Goal: Find specific page/section: Find specific page/section

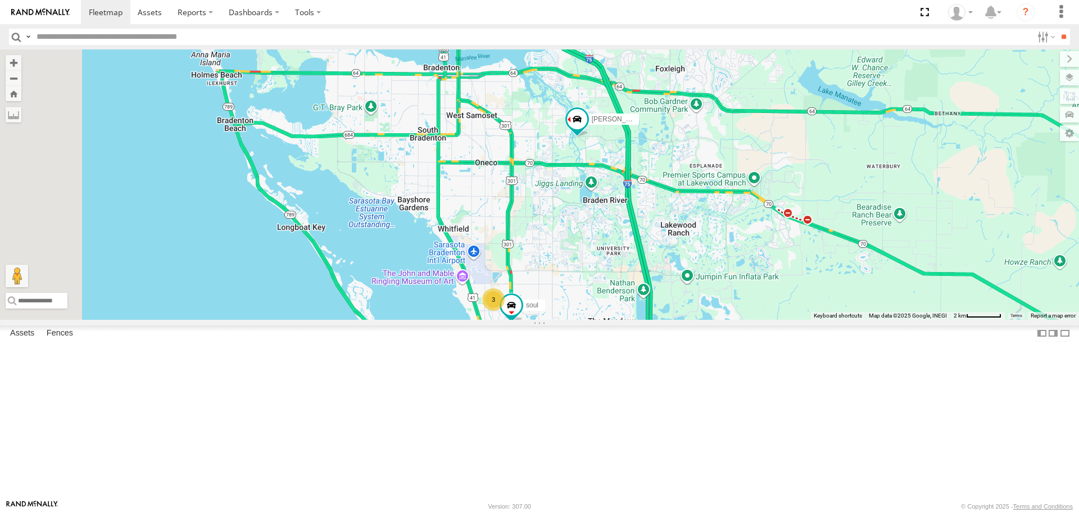
drag, startPoint x: 671, startPoint y: 139, endPoint x: 689, endPoint y: 282, distance: 143.9
click at [689, 282] on div "3 soul Robert" at bounding box center [539, 184] width 1079 height 270
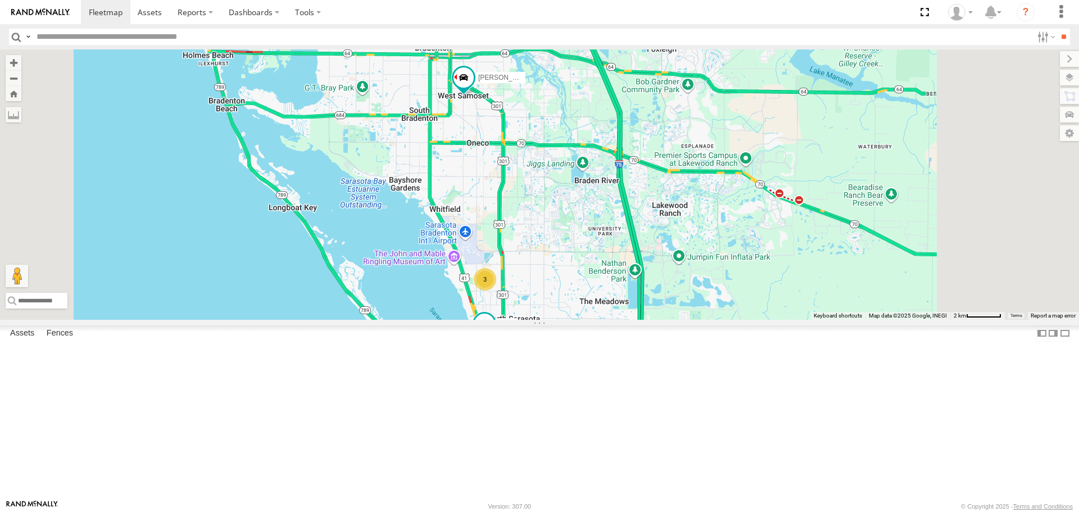
drag, startPoint x: 666, startPoint y: 290, endPoint x: 653, endPoint y: 248, distance: 44.8
click at [653, 248] on div "soul [PERSON_NAME] 3" at bounding box center [539, 184] width 1079 height 270
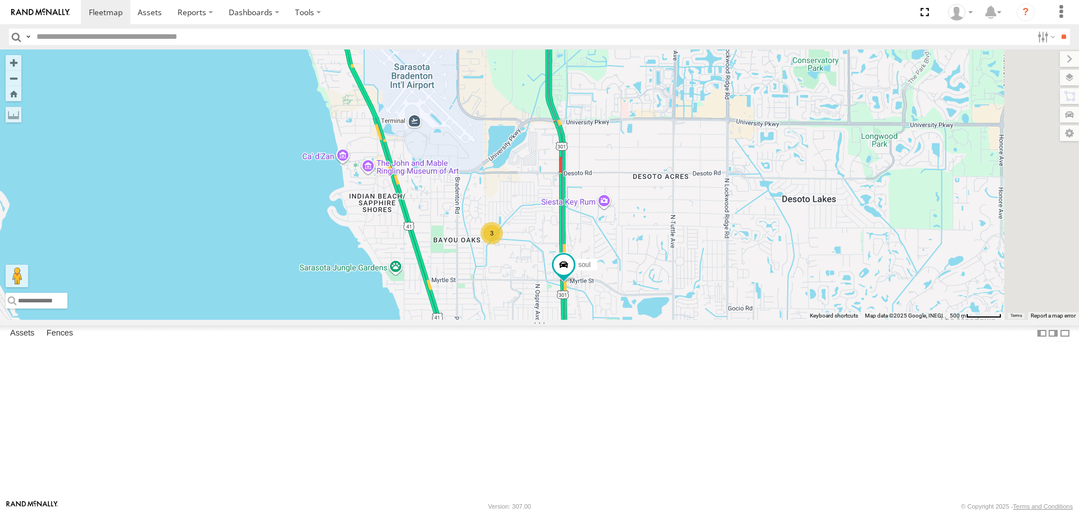
drag, startPoint x: 714, startPoint y: 274, endPoint x: 668, endPoint y: 361, distance: 98.3
click at [670, 319] on div "soul [PERSON_NAME] 3" at bounding box center [539, 184] width 1079 height 270
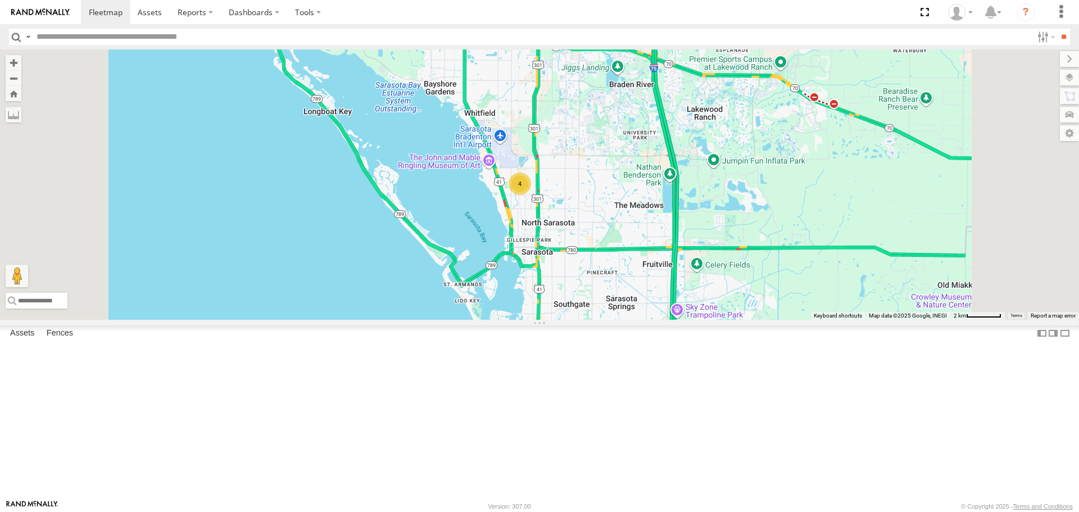
click at [0, 0] on link at bounding box center [0, 0] width 0 height 0
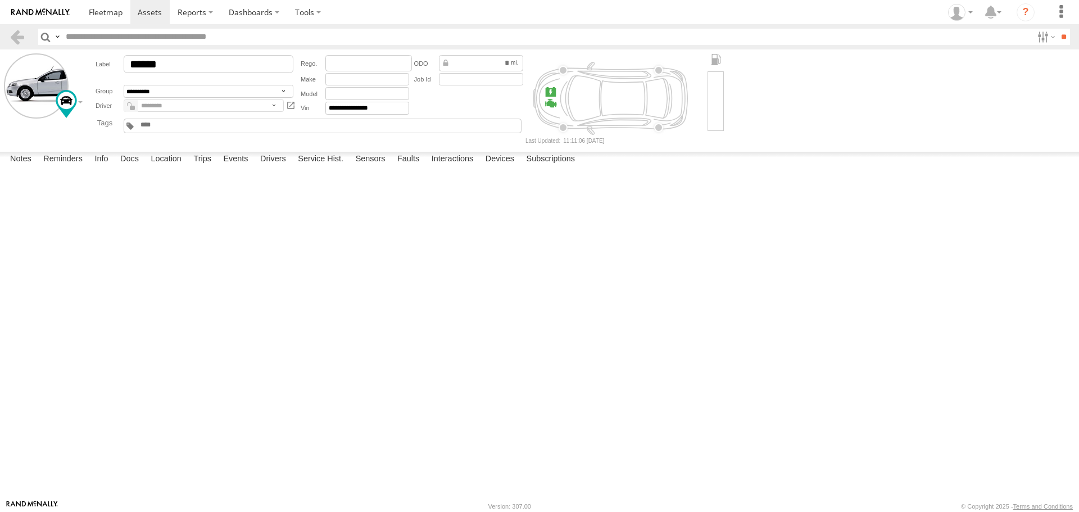
click at [0, 0] on label at bounding box center [0, 0] width 0 height 0
click at [0, 0] on button "Proceed" at bounding box center [0, 0] width 0 height 0
click at [105, 6] on link at bounding box center [105, 12] width 49 height 24
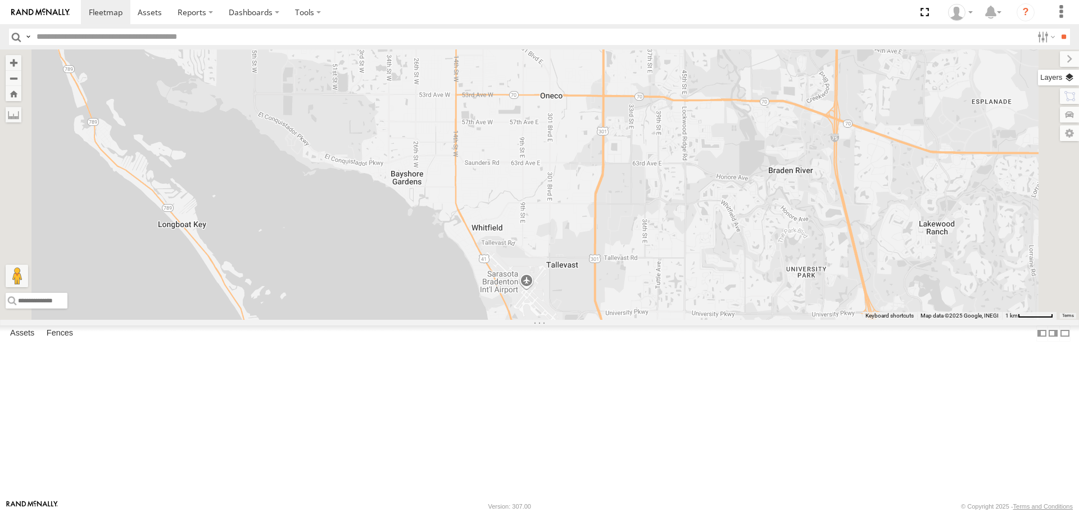
click at [1078, 74] on label at bounding box center [1058, 78] width 41 height 16
click at [0, 0] on span "Basemaps" at bounding box center [0, 0] width 0 height 0
click at [0, 0] on span "Roadmap" at bounding box center [0, 0] width 0 height 0
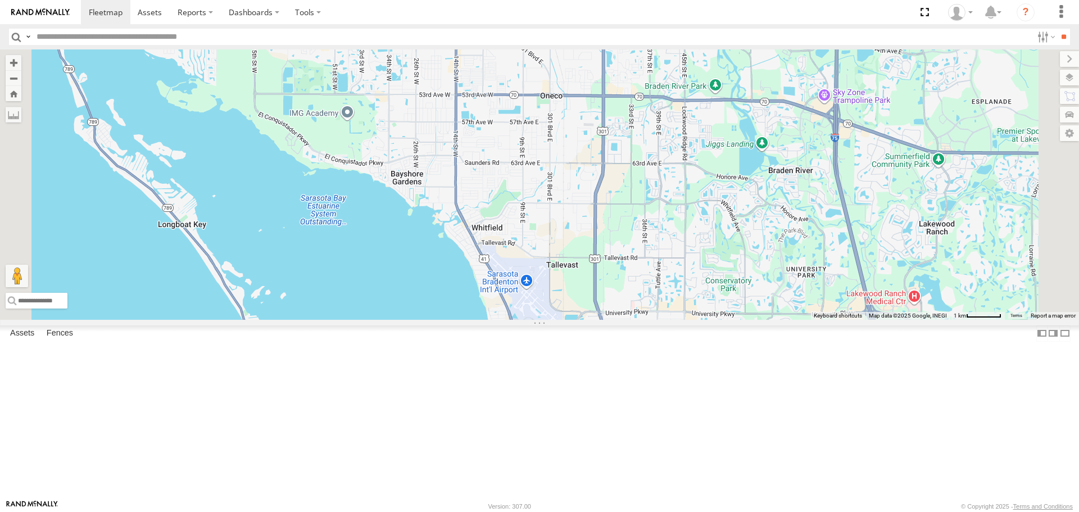
click at [0, 0] on span "Overlays" at bounding box center [0, 0] width 0 height 0
click at [0, 0] on span "Traffic" at bounding box center [0, 0] width 0 height 0
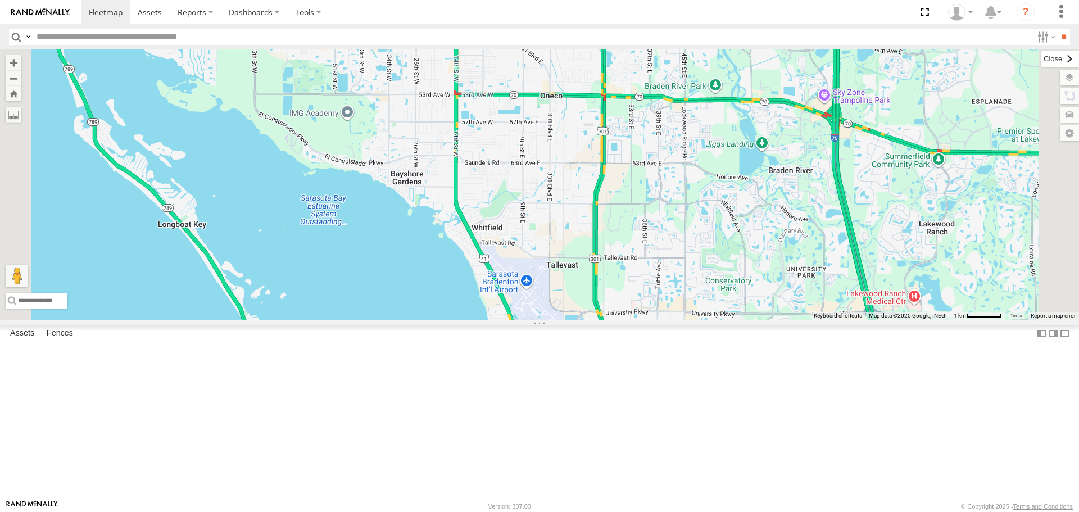
click at [1041, 59] on label at bounding box center [1060, 59] width 38 height 16
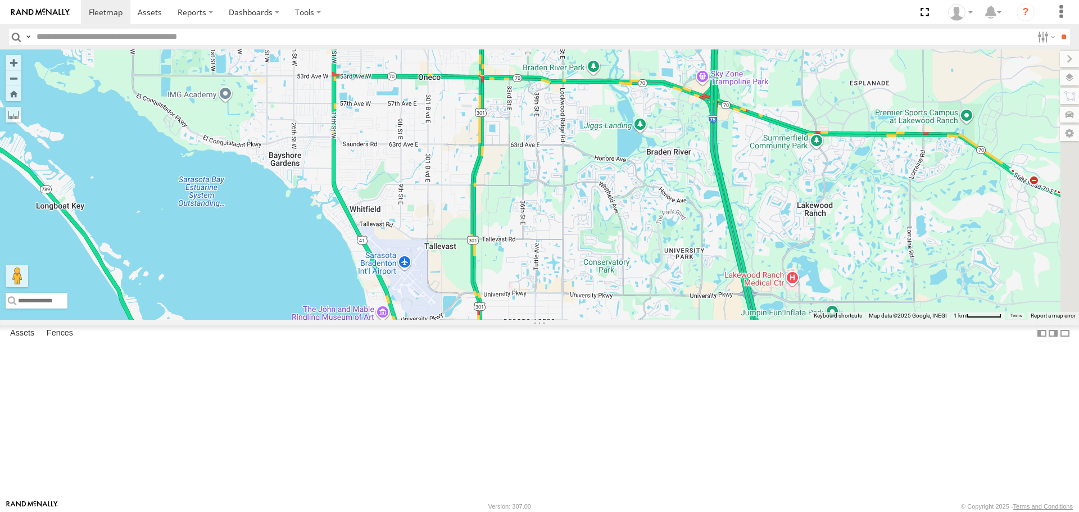
drag, startPoint x: 745, startPoint y: 211, endPoint x: 623, endPoint y: 202, distance: 122.3
click at [623, 202] on div "4 Robert" at bounding box center [539, 184] width 1079 height 270
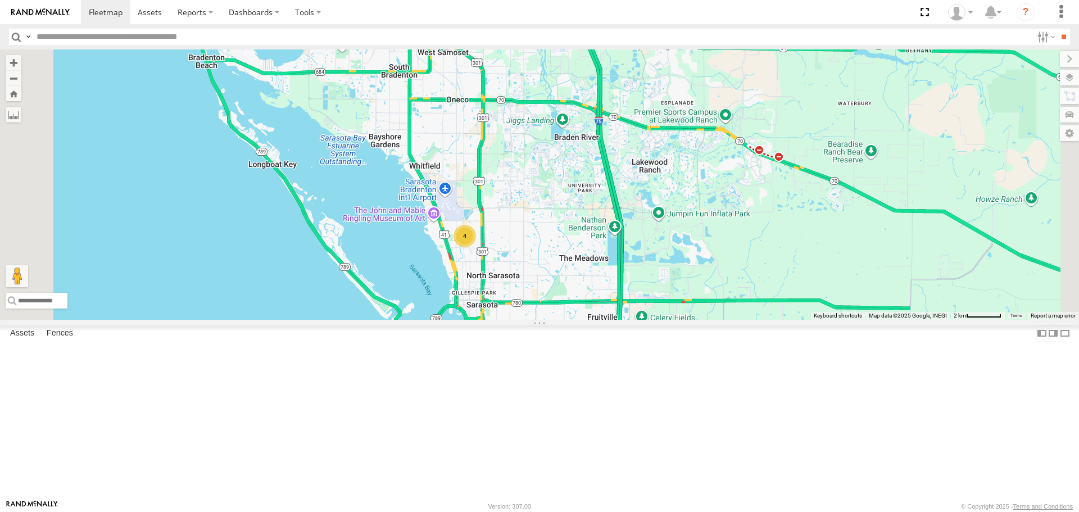
click at [476, 247] on div "4" at bounding box center [464, 236] width 22 height 22
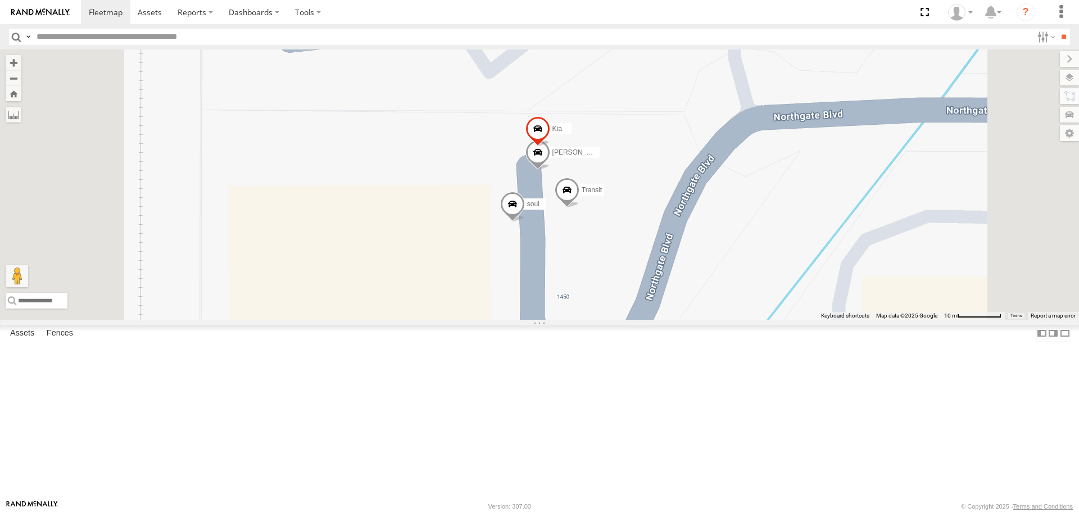
click at [411, 194] on div "Robert Tom Kia soul Transit" at bounding box center [539, 184] width 1079 height 270
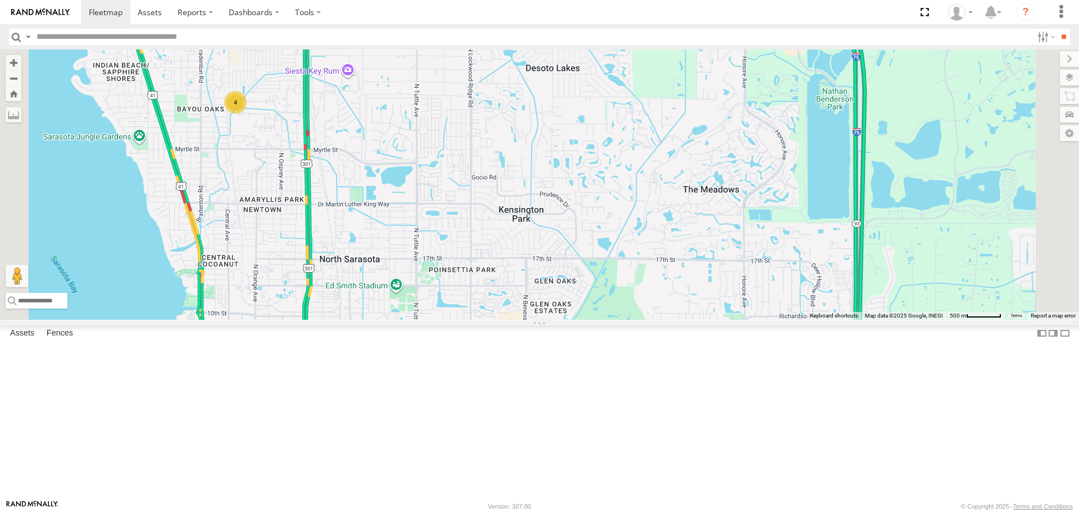
drag, startPoint x: 539, startPoint y: 279, endPoint x: 459, endPoint y: 242, distance: 88.7
click at [459, 242] on div "Robert 4" at bounding box center [539, 184] width 1079 height 270
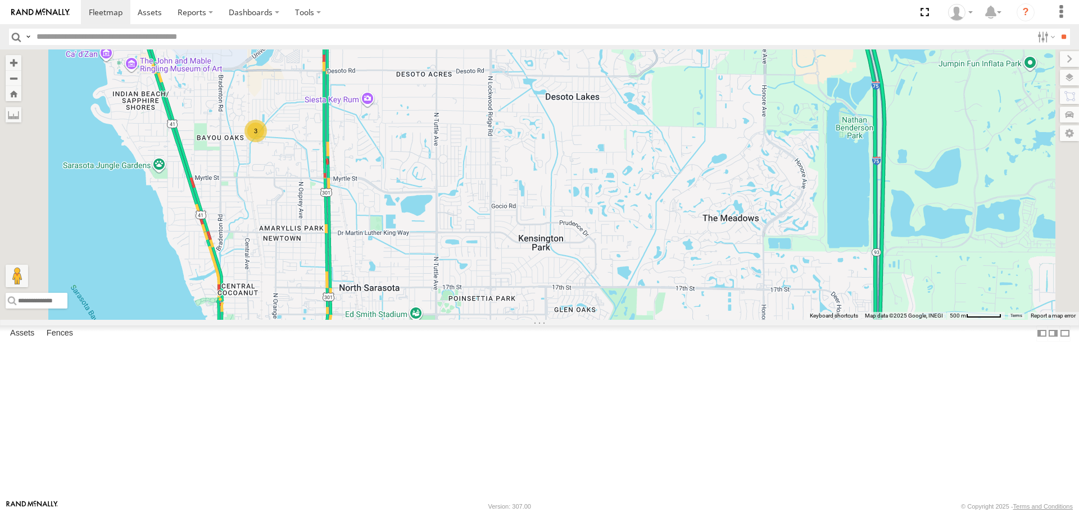
drag, startPoint x: 465, startPoint y: 168, endPoint x: 497, endPoint y: 271, distance: 108.2
click at [497, 271] on div "3" at bounding box center [539, 184] width 1079 height 270
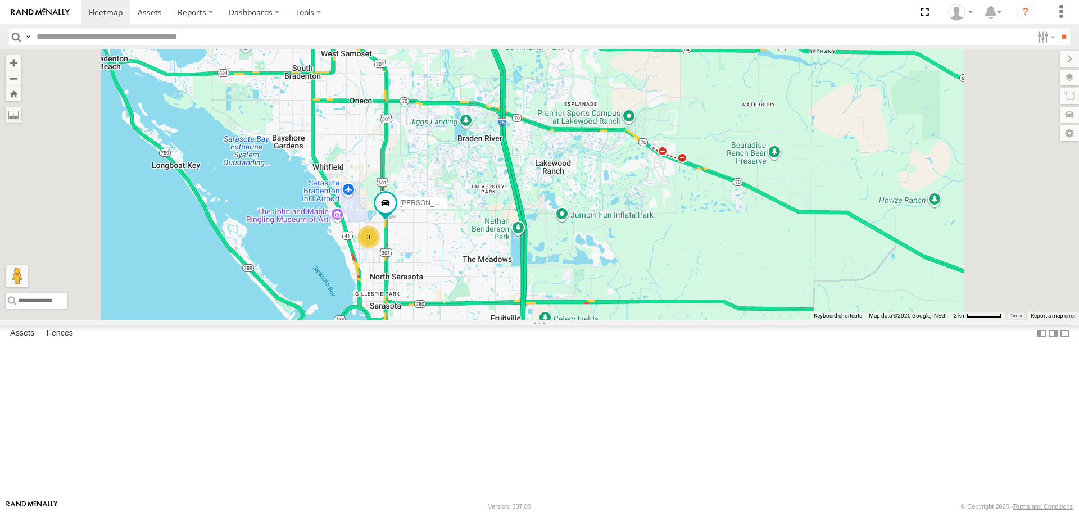
drag, startPoint x: 539, startPoint y: 360, endPoint x: 544, endPoint y: 156, distance: 203.5
click at [544, 158] on div "Robert 3" at bounding box center [539, 184] width 1079 height 270
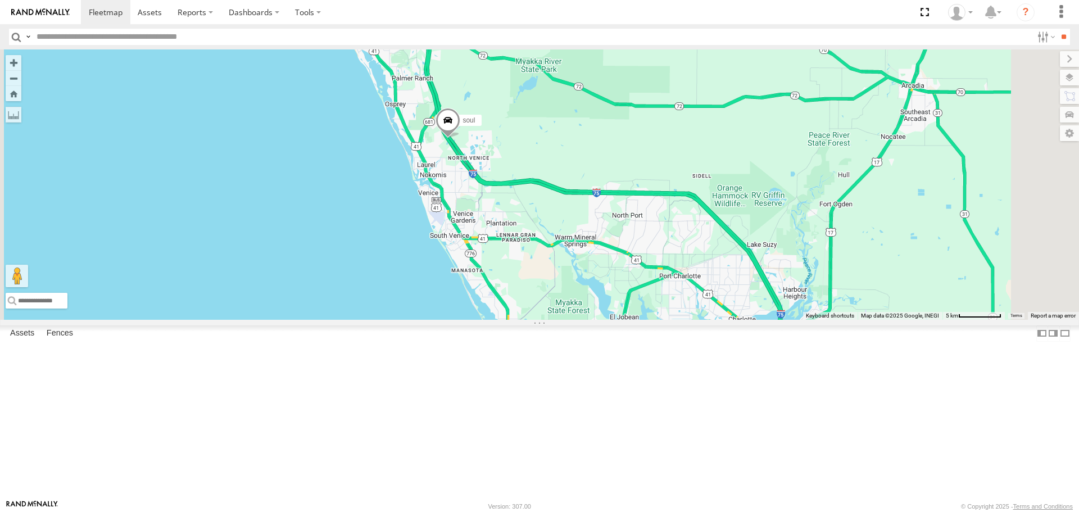
drag, startPoint x: 668, startPoint y: 251, endPoint x: 598, endPoint y: 264, distance: 70.3
click at [598, 264] on div "Robert soul" at bounding box center [539, 184] width 1079 height 270
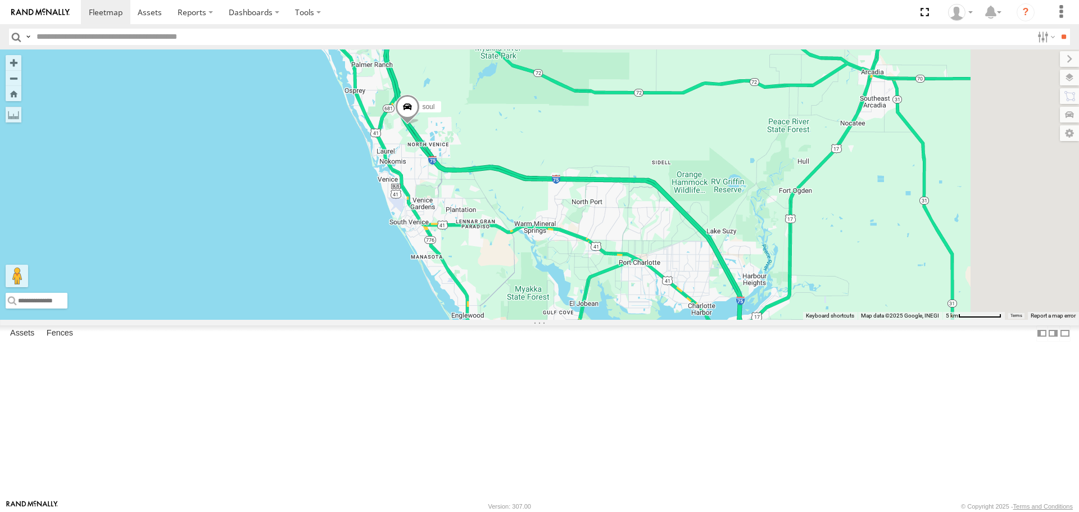
click at [420, 125] on span at bounding box center [407, 109] width 25 height 30
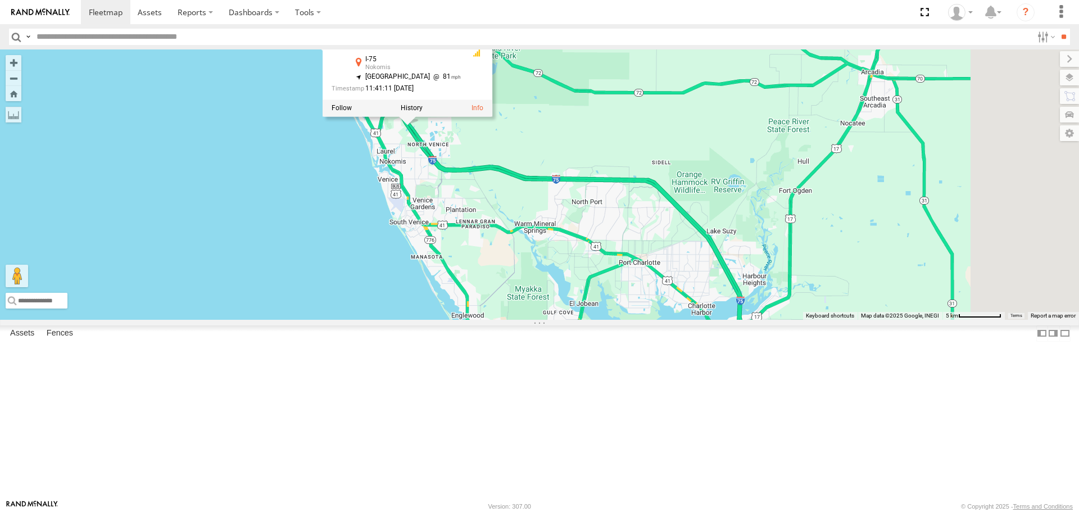
click at [668, 186] on div "Robert soul soul All Assets I-75 Nokomis 27.15874 , -82.42603 South East 81 11:…" at bounding box center [539, 184] width 1079 height 270
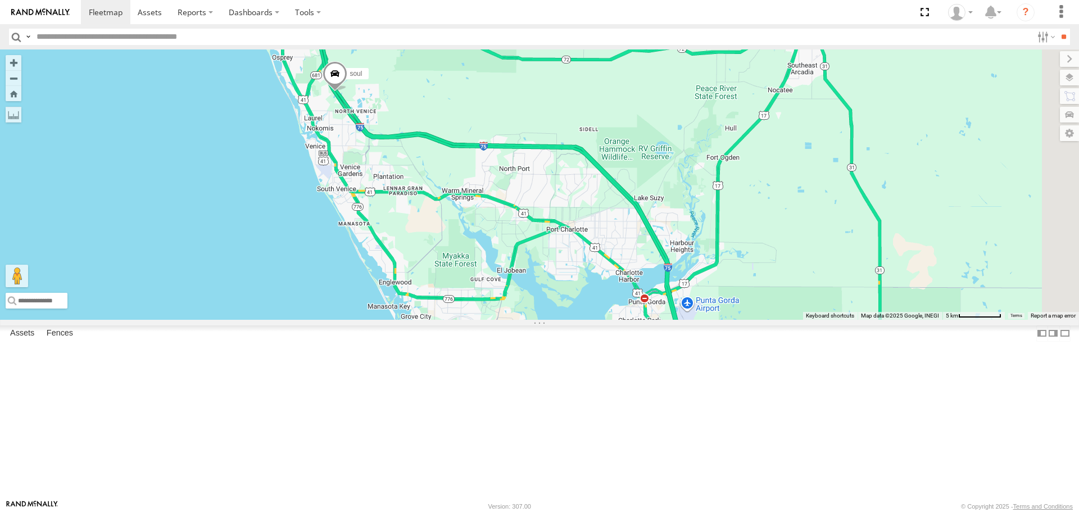
drag, startPoint x: 744, startPoint y: 303, endPoint x: 666, endPoint y: 271, distance: 84.6
click at [666, 271] on div "Robert soul" at bounding box center [539, 184] width 1079 height 270
drag, startPoint x: 593, startPoint y: 192, endPoint x: 667, endPoint y: 371, distance: 194.3
click at [667, 319] on div "Robert soul" at bounding box center [539, 184] width 1079 height 270
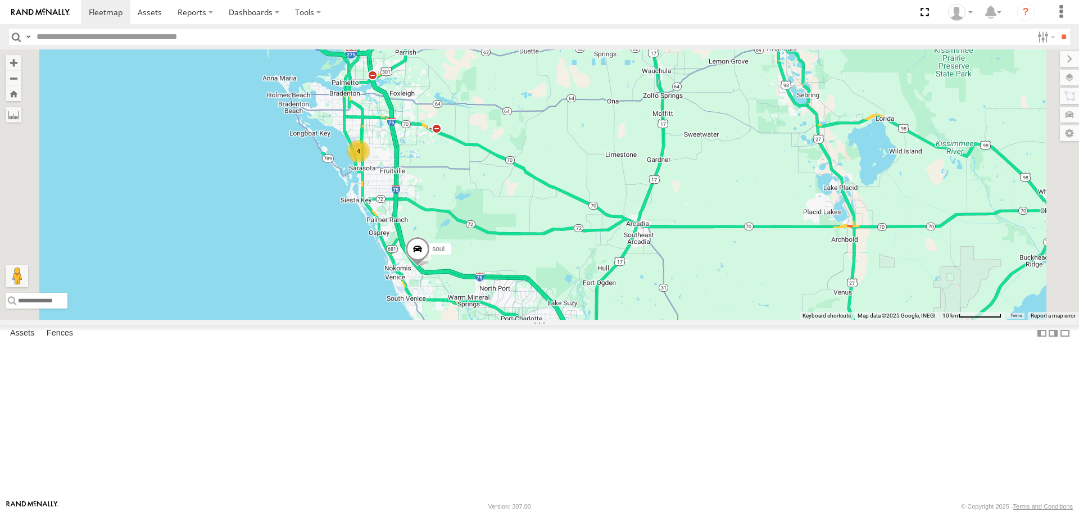
drag, startPoint x: 628, startPoint y: 414, endPoint x: 559, endPoint y: 374, distance: 79.8
click at [559, 319] on div "soul 4" at bounding box center [539, 184] width 1079 height 270
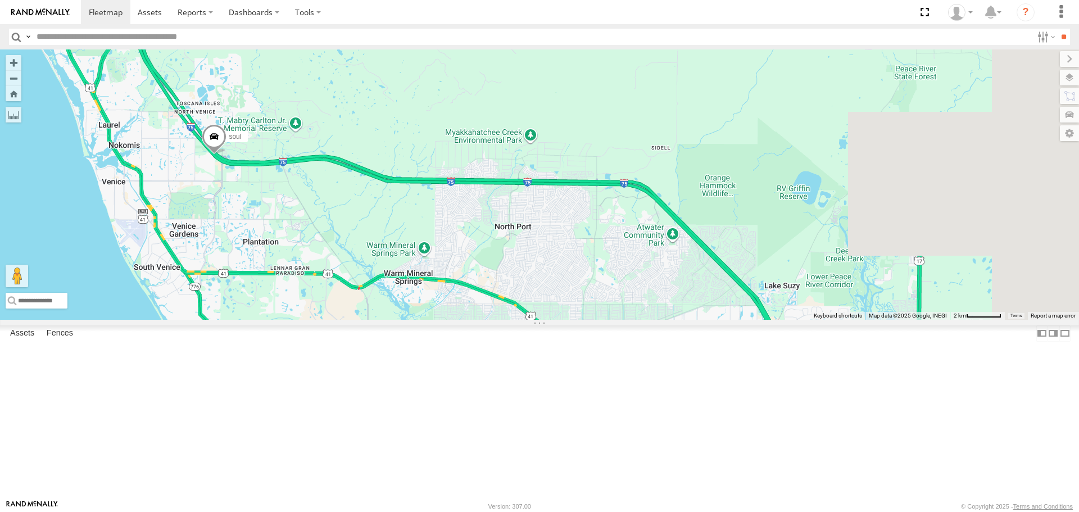
drag, startPoint x: 586, startPoint y: 273, endPoint x: 322, endPoint y: 75, distance: 329.9
click at [323, 76] on div "soul" at bounding box center [539, 184] width 1079 height 270
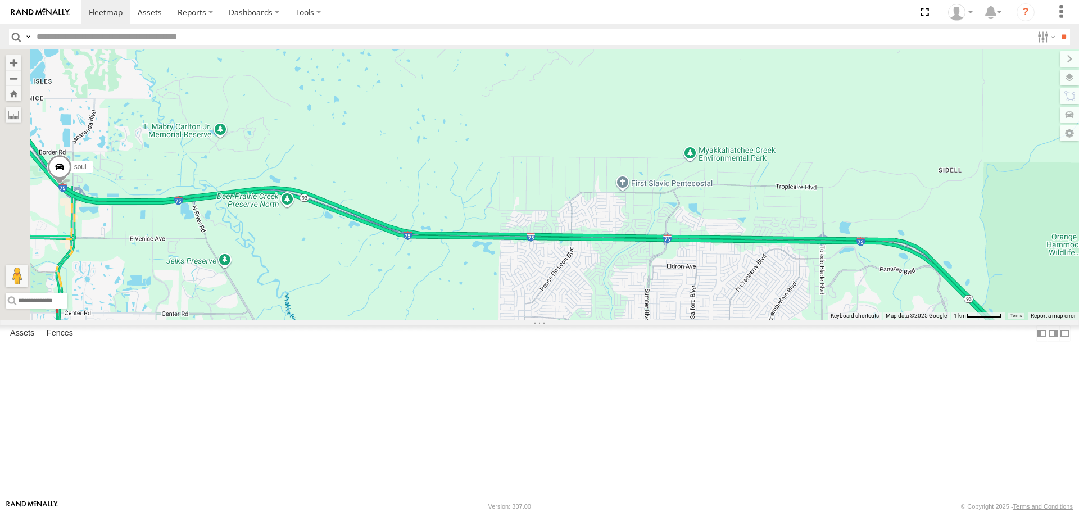
drag, startPoint x: 645, startPoint y: 228, endPoint x: 928, endPoint y: 389, distance: 325.6
click at [928, 319] on div "soul" at bounding box center [539, 184] width 1079 height 270
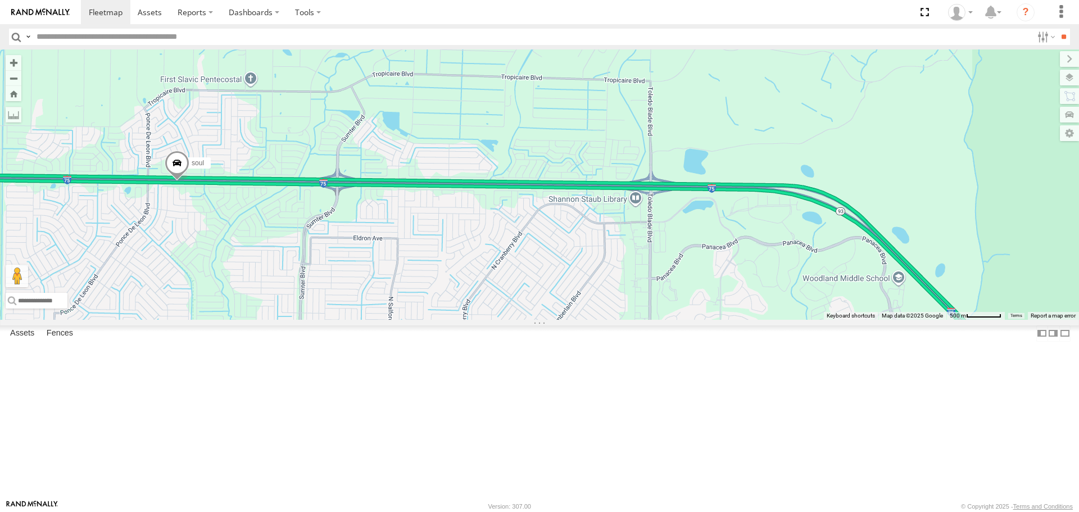
drag, startPoint x: 980, startPoint y: 344, endPoint x: 740, endPoint y: 312, distance: 242.0
click at [740, 312] on div "soul" at bounding box center [539, 184] width 1079 height 270
click at [257, 183] on span at bounding box center [245, 167] width 25 height 30
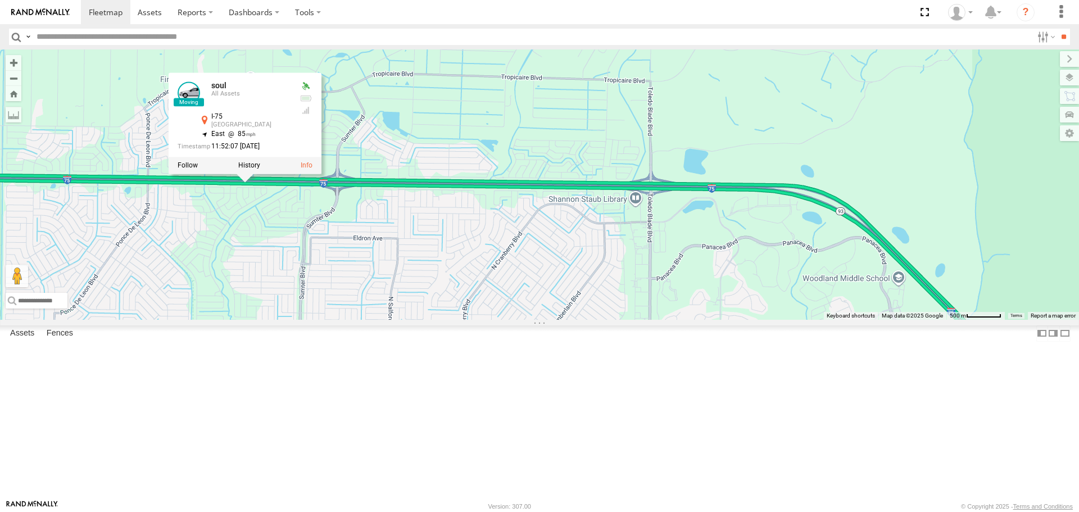
click at [535, 236] on div "soul soul All Assets I-75 North Port 27.09931 , -82.21735 East 85 11:52:07 09/1…" at bounding box center [539, 184] width 1079 height 270
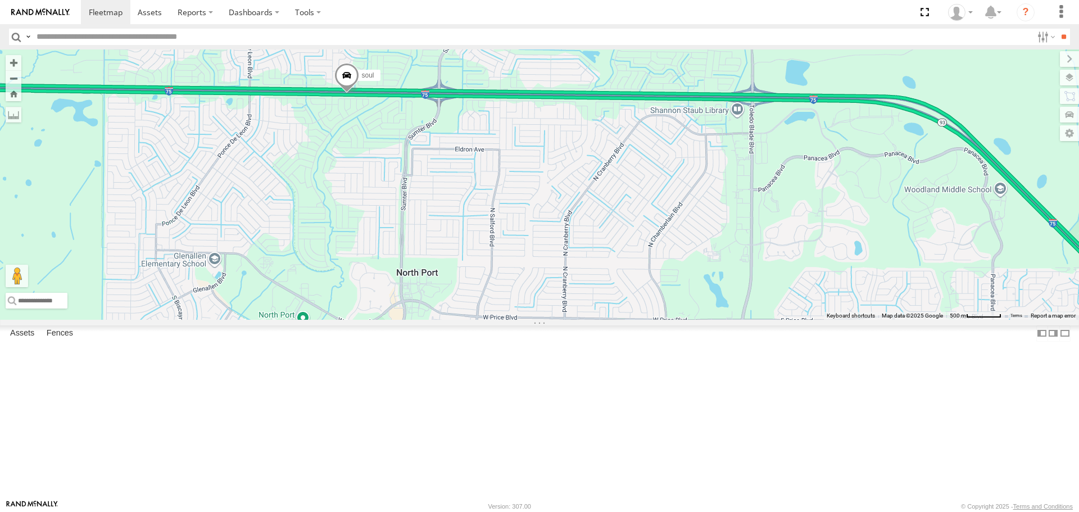
drag, startPoint x: 574, startPoint y: 402, endPoint x: 598, endPoint y: 367, distance: 42.4
click at [598, 319] on div "soul" at bounding box center [539, 184] width 1079 height 270
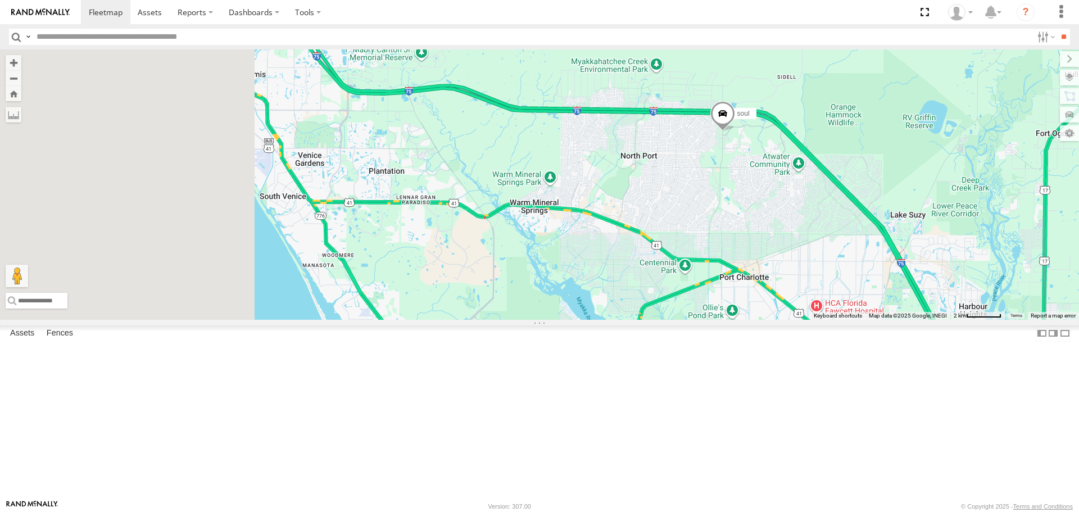
drag, startPoint x: 514, startPoint y: 370, endPoint x: 647, endPoint y: 228, distance: 195.2
click at [647, 228] on div "soul" at bounding box center [539, 184] width 1079 height 270
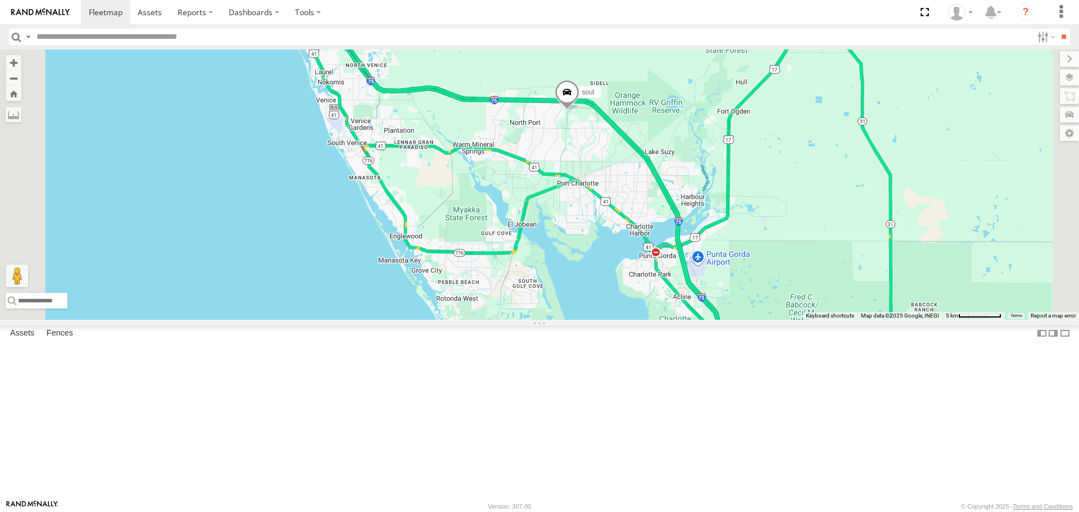
drag, startPoint x: 635, startPoint y: 283, endPoint x: 568, endPoint y: 290, distance: 67.3
click at [568, 290] on div "soul" at bounding box center [539, 184] width 1079 height 270
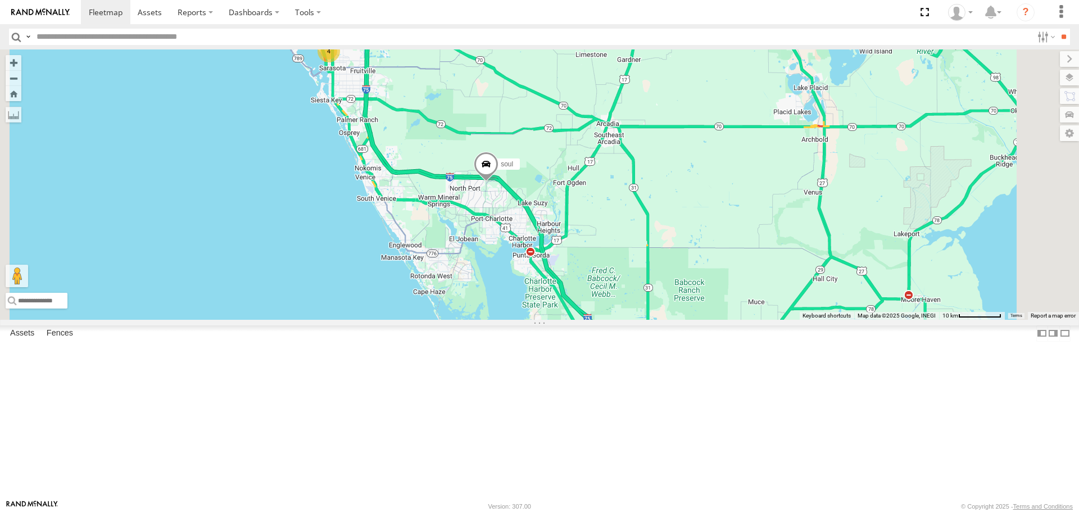
click at [0, 0] on link at bounding box center [0, 0] width 0 height 0
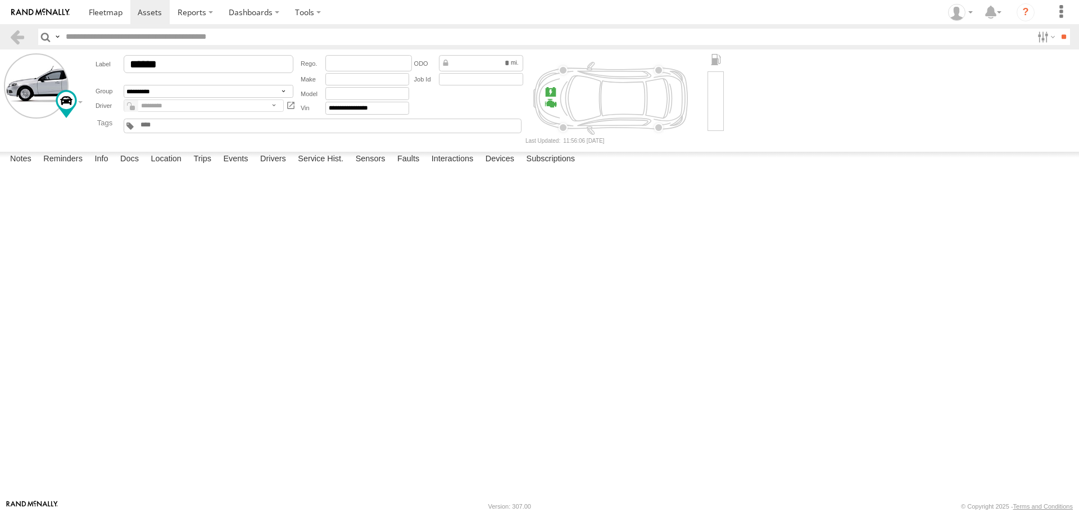
click at [0, 0] on label at bounding box center [0, 0] width 0 height 0
click at [0, 0] on button "Proceed" at bounding box center [0, 0] width 0 height 0
click at [110, 21] on link at bounding box center [105, 12] width 49 height 24
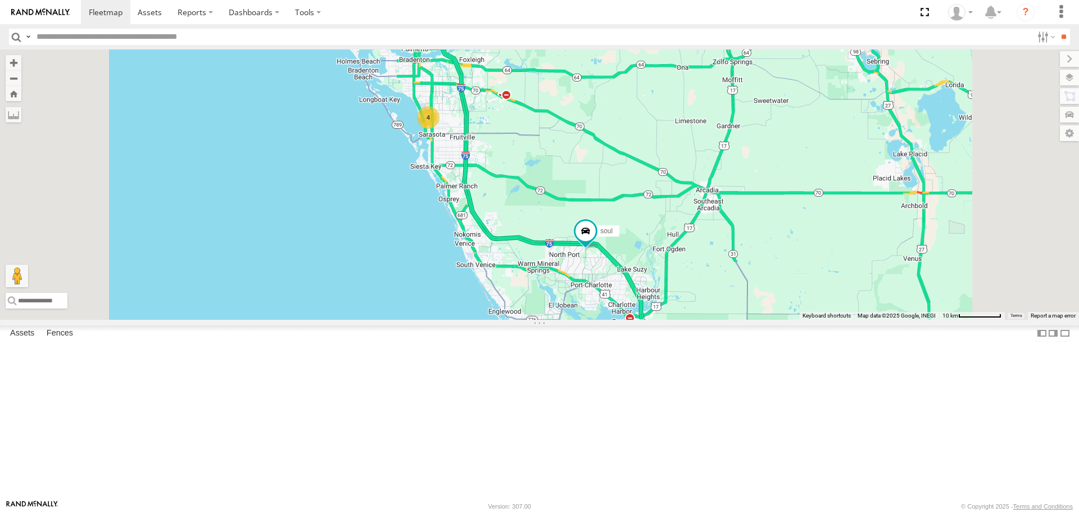
drag, startPoint x: 621, startPoint y: 206, endPoint x: 615, endPoint y: 237, distance: 32.0
click at [615, 237] on div "soul 4" at bounding box center [539, 184] width 1079 height 270
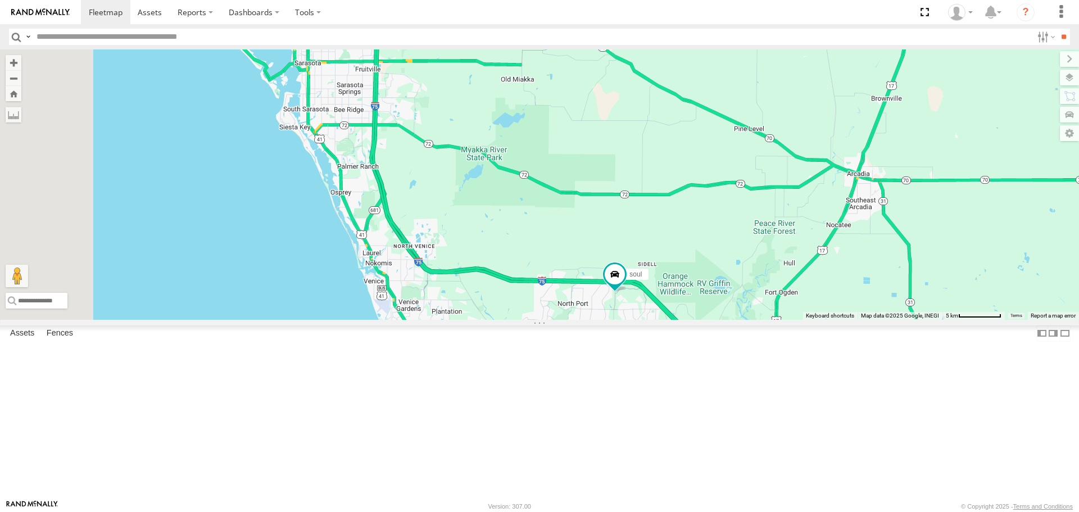
drag, startPoint x: 532, startPoint y: 361, endPoint x: 659, endPoint y: 389, distance: 130.5
click at [659, 319] on div "soul 3 [PERSON_NAME]" at bounding box center [539, 184] width 1079 height 270
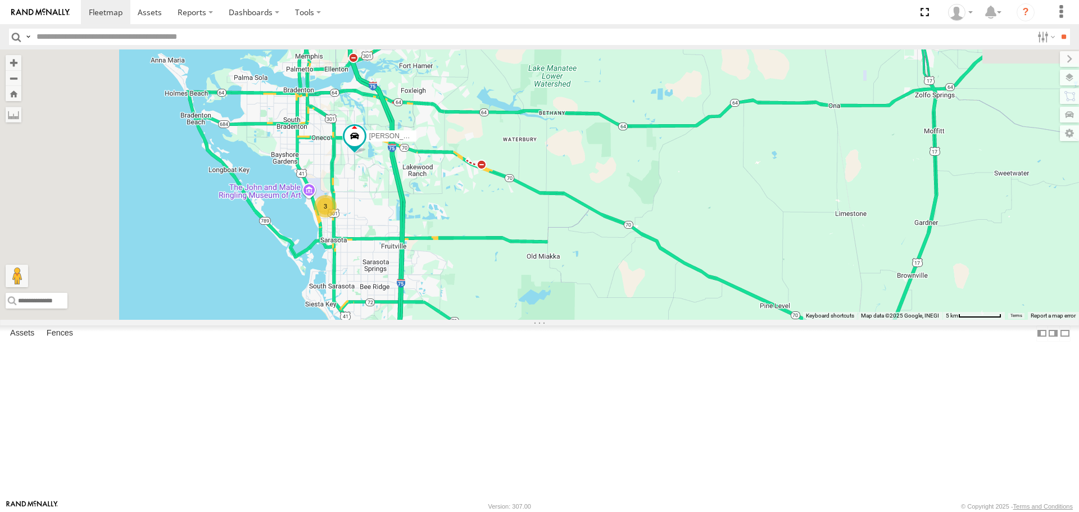
drag, startPoint x: 595, startPoint y: 175, endPoint x: 624, endPoint y: 370, distance: 196.5
click at [624, 319] on div "soul [PERSON_NAME] 3" at bounding box center [539, 184] width 1079 height 270
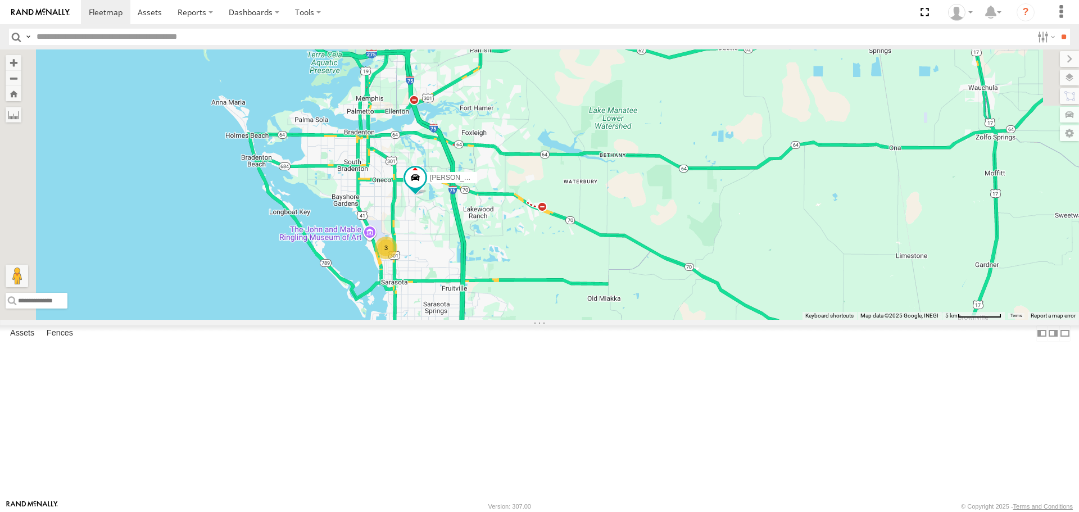
drag, startPoint x: 610, startPoint y: 349, endPoint x: 683, endPoint y: 343, distance: 73.3
click at [683, 319] on div "soul [PERSON_NAME] 3" at bounding box center [539, 184] width 1079 height 270
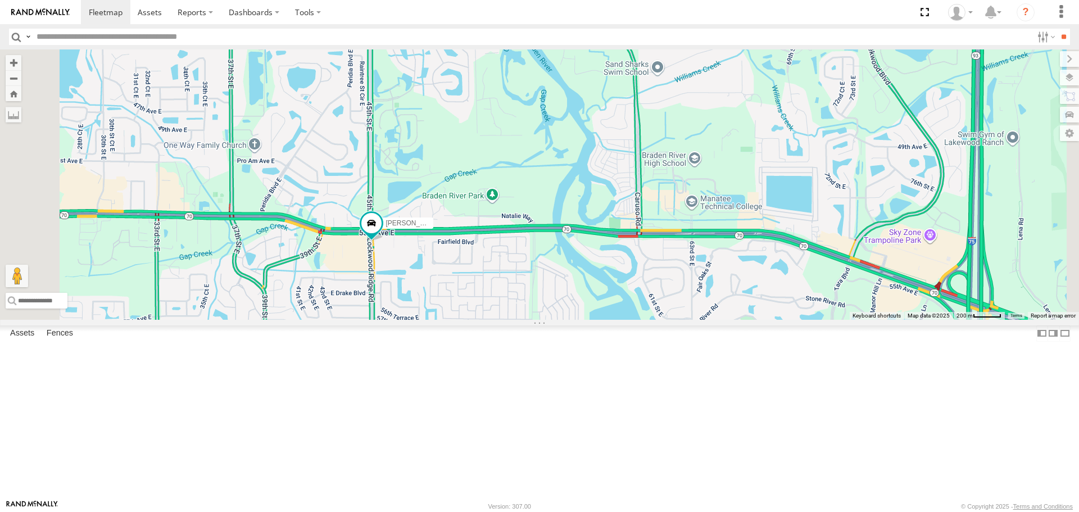
drag, startPoint x: 529, startPoint y: 296, endPoint x: 525, endPoint y: 387, distance: 91.1
click at [525, 319] on div "Robert" at bounding box center [539, 184] width 1079 height 270
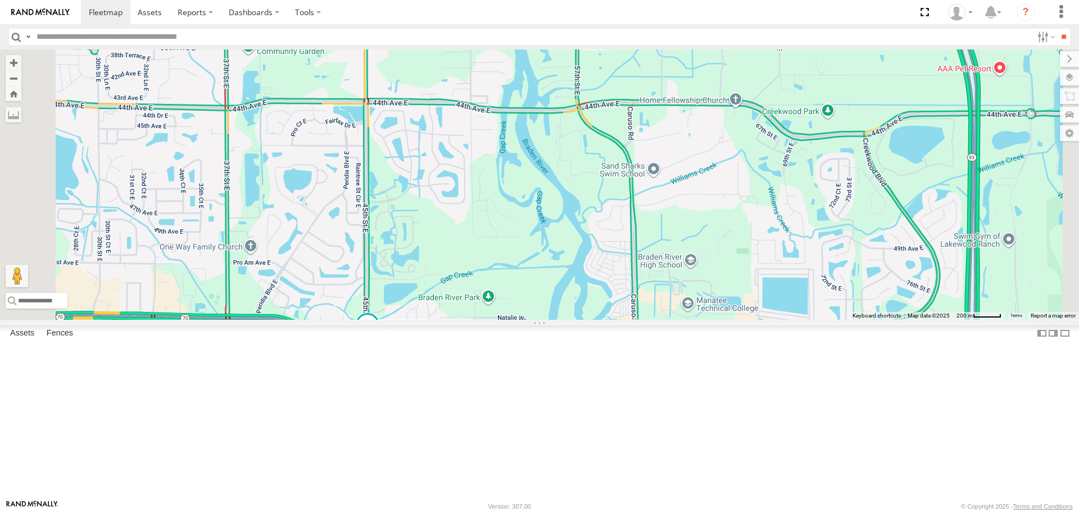
drag, startPoint x: 564, startPoint y: 327, endPoint x: 561, endPoint y: 333, distance: 6.6
click at [563, 319] on div "Robert" at bounding box center [539, 184] width 1079 height 270
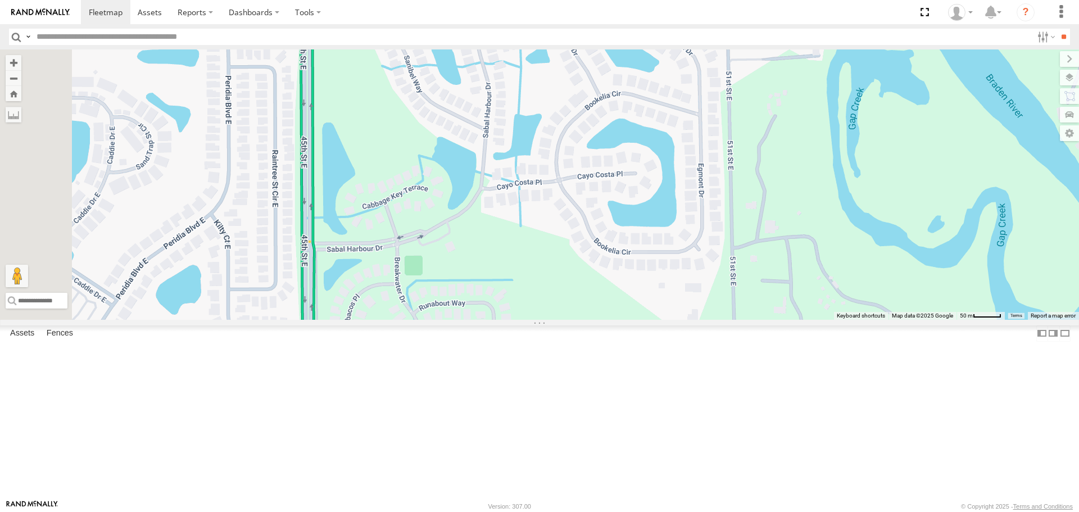
drag, startPoint x: 551, startPoint y: 272, endPoint x: 550, endPoint y: 286, distance: 14.1
click at [550, 284] on div "Robert" at bounding box center [539, 184] width 1079 height 270
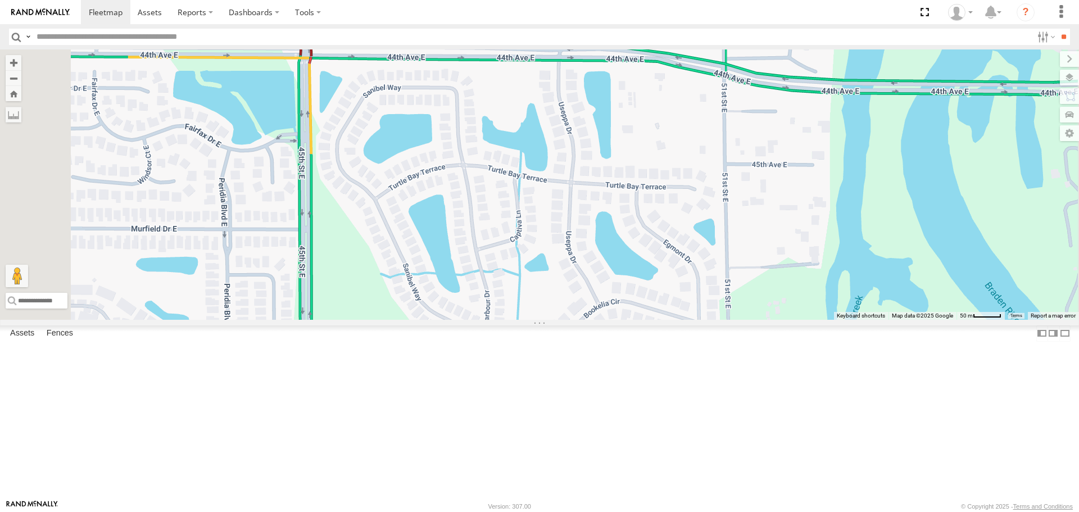
drag, startPoint x: 515, startPoint y: 253, endPoint x: 512, endPoint y: 156, distance: 97.2
click at [512, 157] on div "Robert" at bounding box center [539, 184] width 1079 height 270
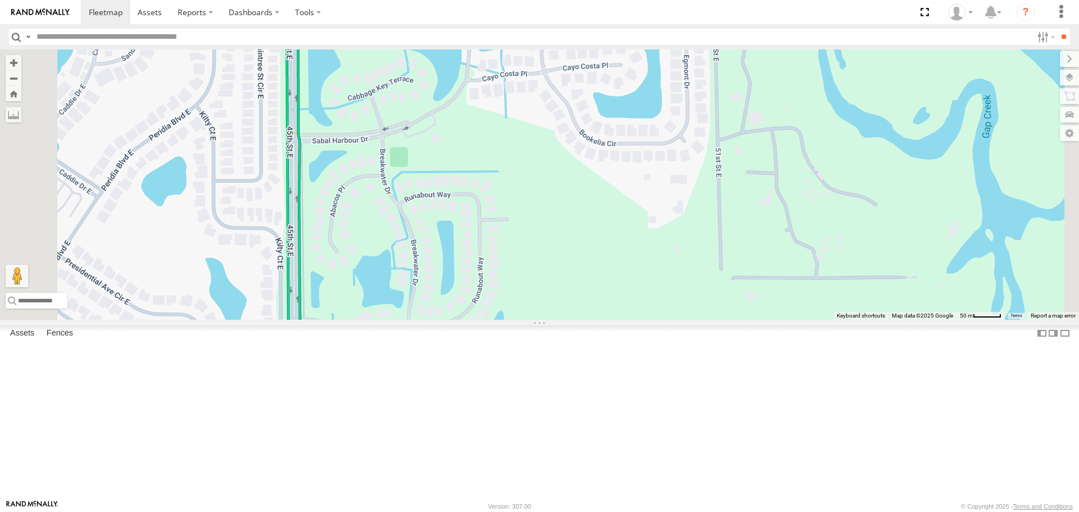
drag, startPoint x: 520, startPoint y: 226, endPoint x: 518, endPoint y: 189, distance: 37.7
click at [519, 191] on div "Robert" at bounding box center [539, 184] width 1079 height 270
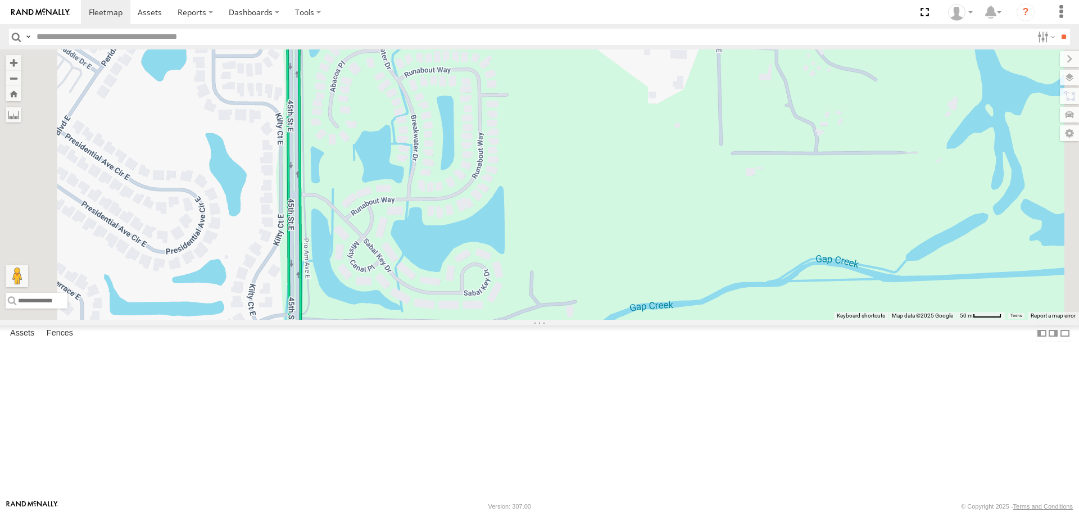
drag, startPoint x: 507, startPoint y: 297, endPoint x: 515, endPoint y: 214, distance: 82.9
click at [515, 216] on div "Robert" at bounding box center [539, 184] width 1079 height 270
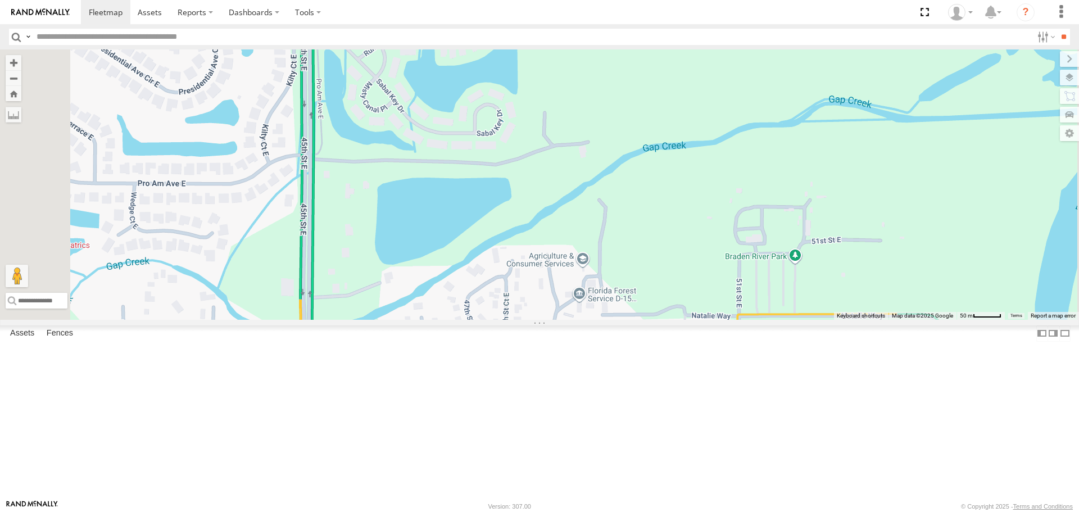
click at [501, 223] on div "Robert" at bounding box center [539, 184] width 1079 height 270
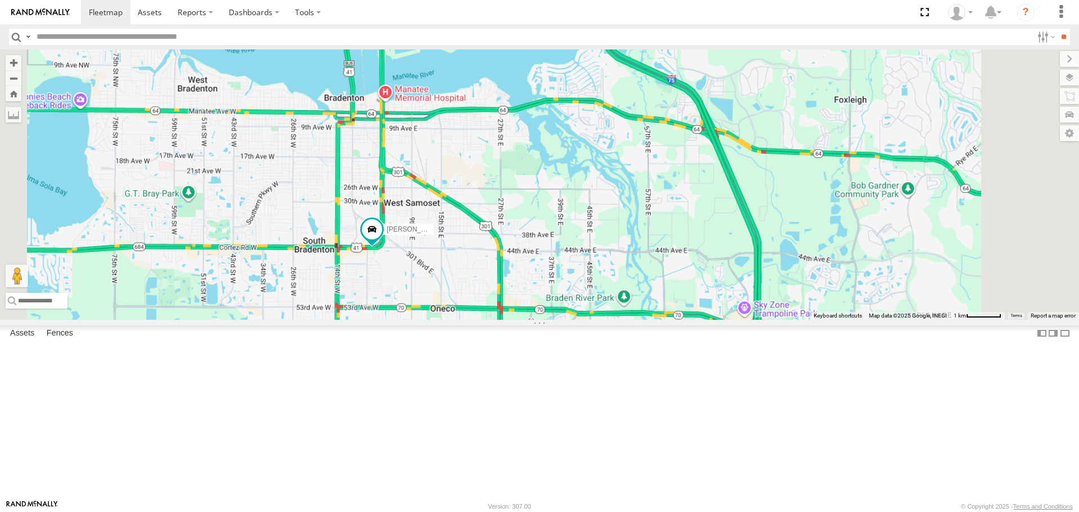
drag, startPoint x: 712, startPoint y: 238, endPoint x: 702, endPoint y: 4, distance: 234.0
click at [702, 4] on body at bounding box center [539, 256] width 1079 height 512
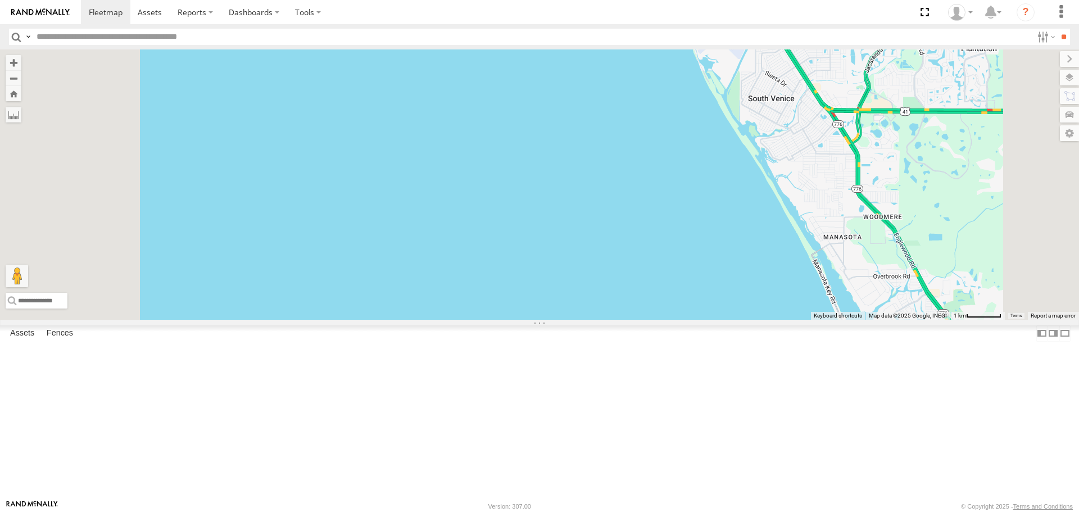
click at [966, 225] on div "Robert" at bounding box center [539, 184] width 1079 height 270
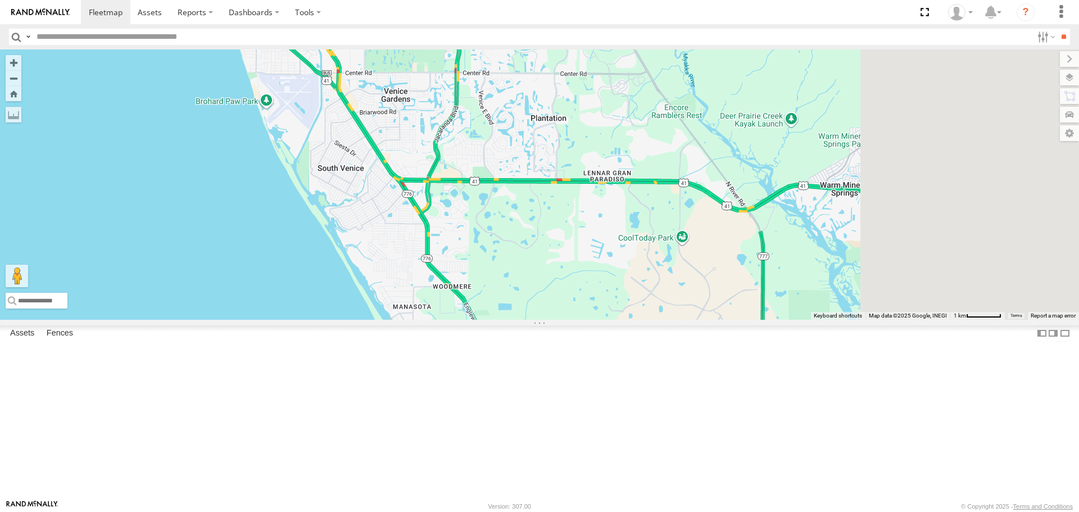
drag, startPoint x: 758, startPoint y: 265, endPoint x: 354, endPoint y: 325, distance: 408.4
click at [351, 319] on div "Robert" at bounding box center [539, 184] width 1079 height 270
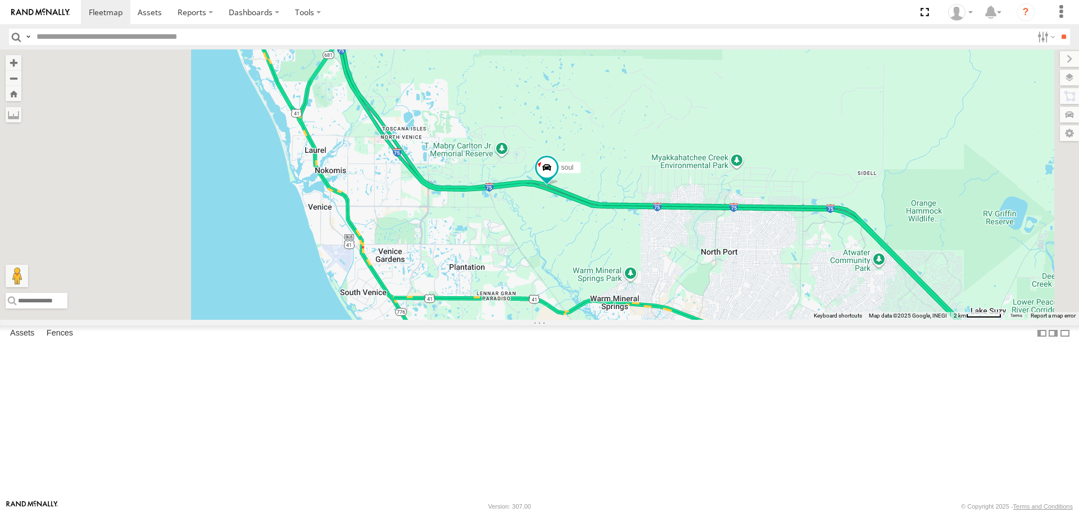
drag, startPoint x: 531, startPoint y: 254, endPoint x: 645, endPoint y: 310, distance: 127.2
click at [645, 310] on div "Robert soul" at bounding box center [539, 184] width 1079 height 270
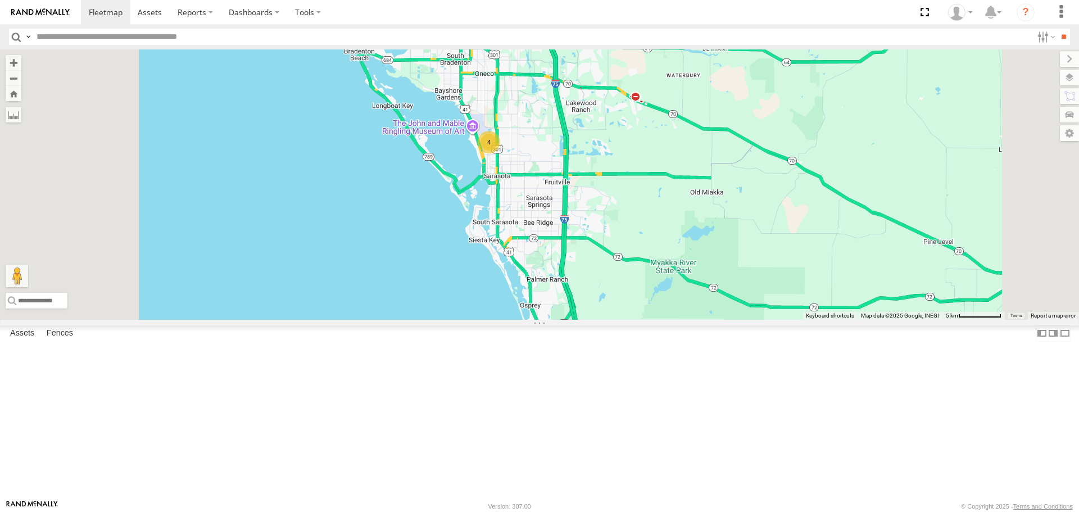
drag, startPoint x: 678, startPoint y: 130, endPoint x: 678, endPoint y: 175, distance: 44.4
click at [678, 175] on div "soul 4" at bounding box center [539, 184] width 1079 height 270
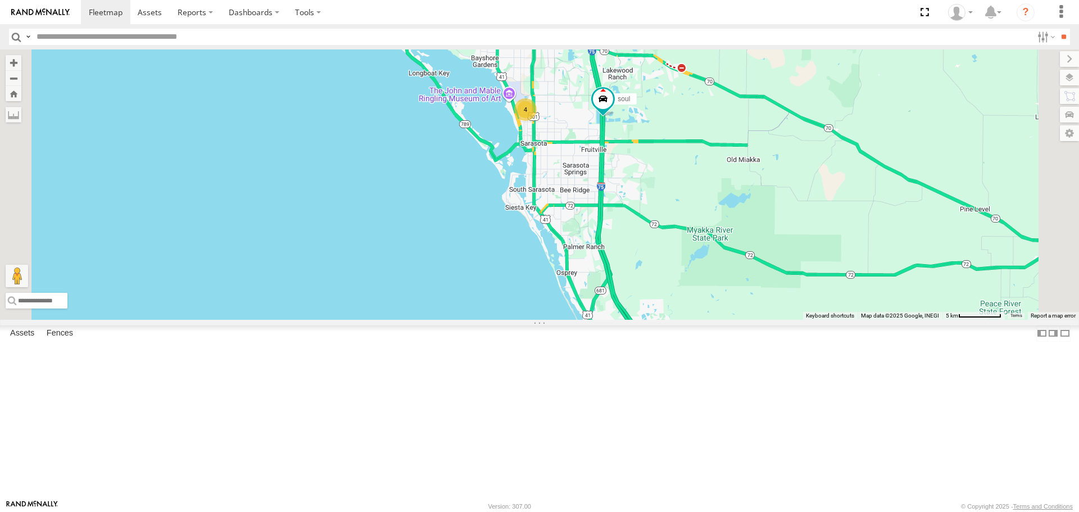
click at [537, 121] on div "4" at bounding box center [525, 109] width 22 height 22
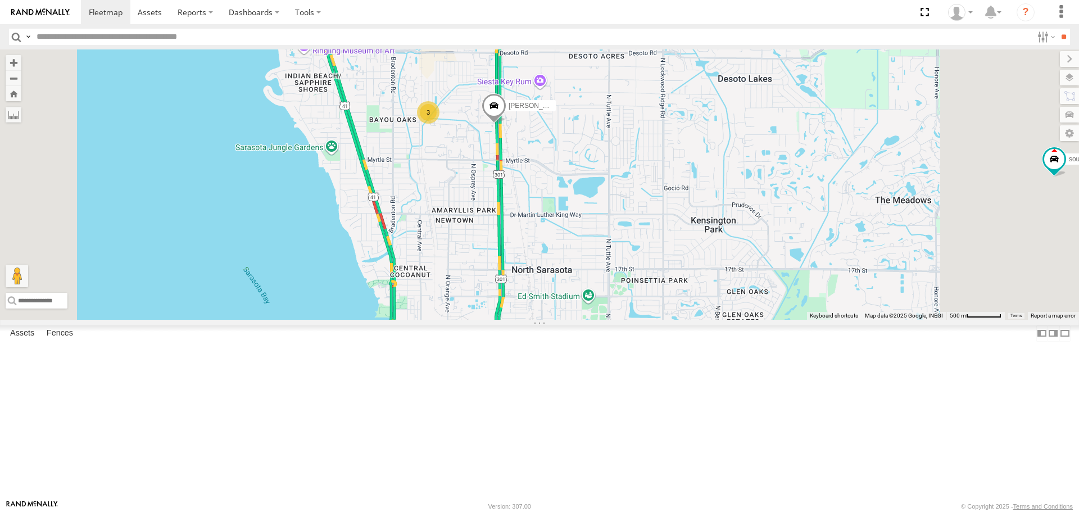
drag, startPoint x: 612, startPoint y: 244, endPoint x: 591, endPoint y: 172, distance: 75.0
click at [593, 183] on div "soul Robert 3" at bounding box center [539, 184] width 1079 height 270
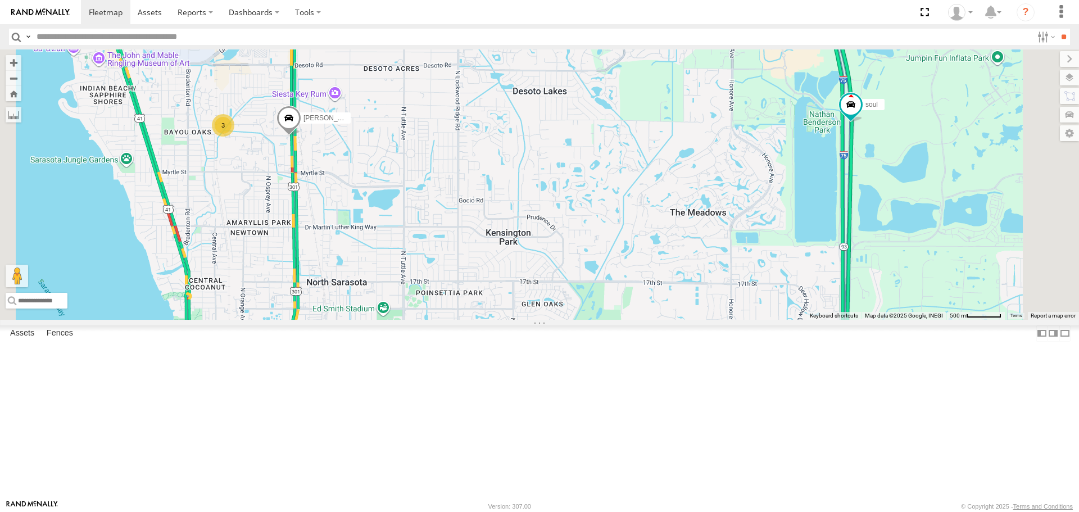
drag, startPoint x: 641, startPoint y: 204, endPoint x: 574, endPoint y: 253, distance: 83.2
click at [574, 253] on div "soul 3 Robert" at bounding box center [539, 184] width 1079 height 270
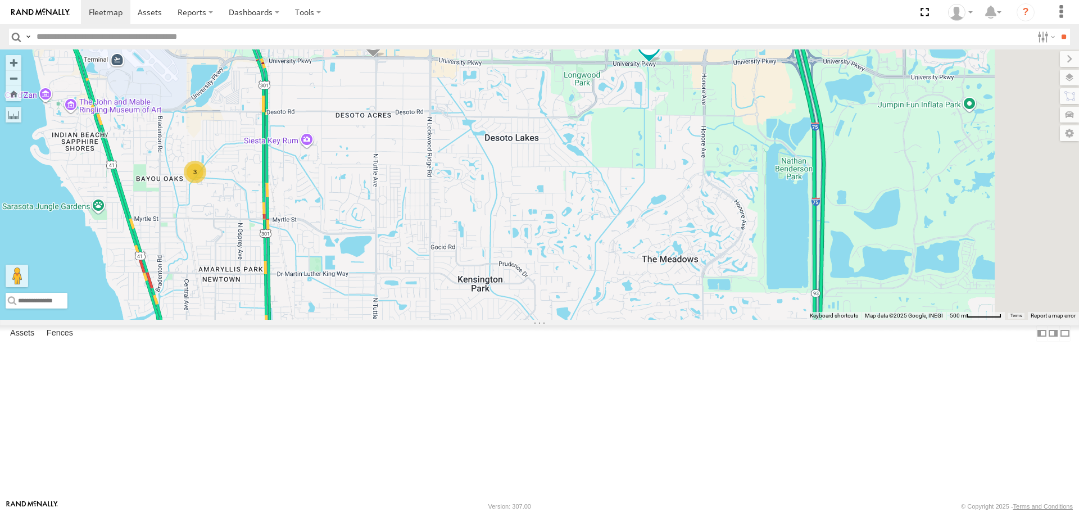
drag, startPoint x: 642, startPoint y: 194, endPoint x: 601, endPoint y: 279, distance: 94.7
click at [601, 279] on div "soul Robert 3" at bounding box center [539, 184] width 1079 height 270
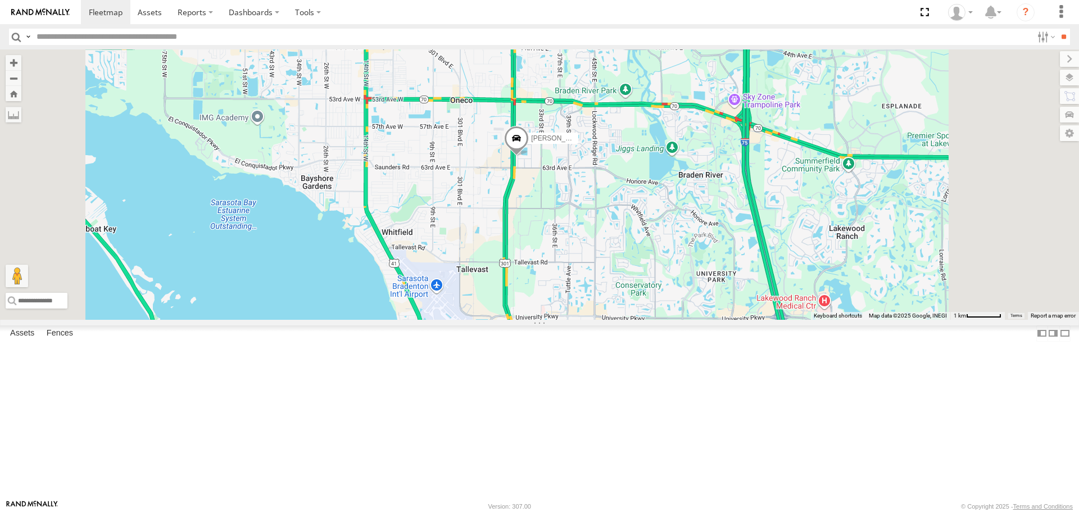
drag, startPoint x: 648, startPoint y: 199, endPoint x: 602, endPoint y: 287, distance: 99.8
click at [605, 287] on div "Robert 4" at bounding box center [539, 184] width 1079 height 270
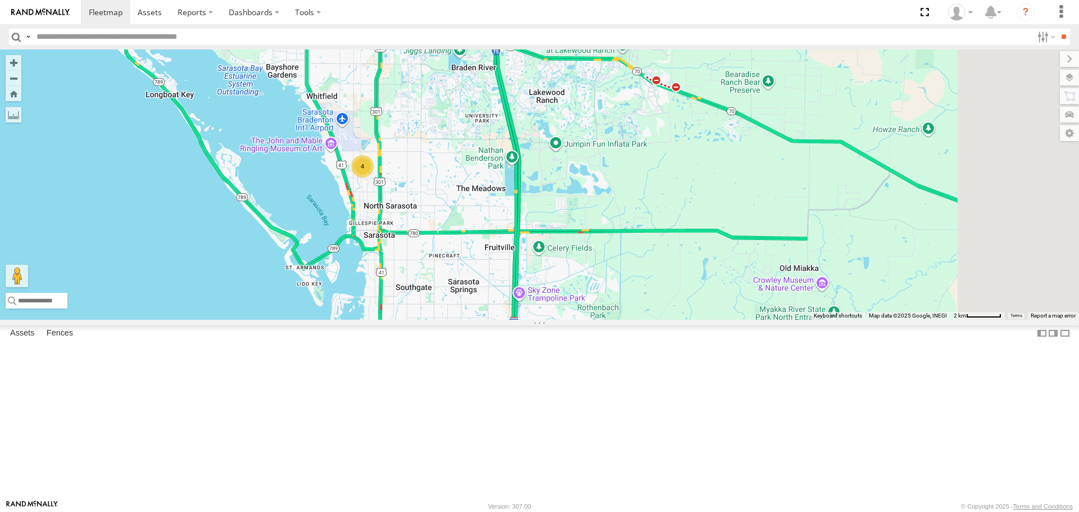
drag, startPoint x: 769, startPoint y: 352, endPoint x: 635, endPoint y: 281, distance: 151.3
click at [635, 281] on div "Robert 4" at bounding box center [539, 184] width 1079 height 270
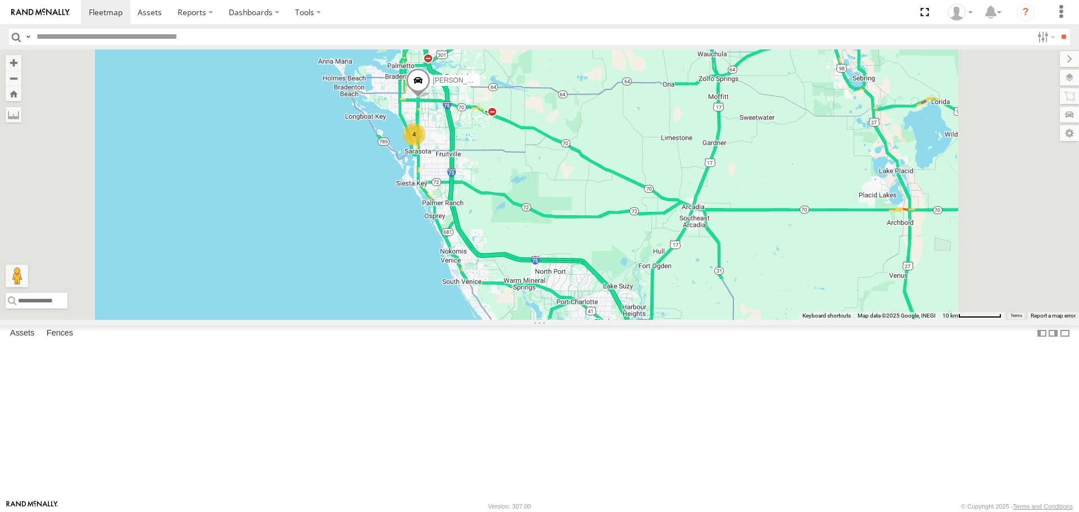
click at [0, 0] on link at bounding box center [0, 0] width 0 height 0
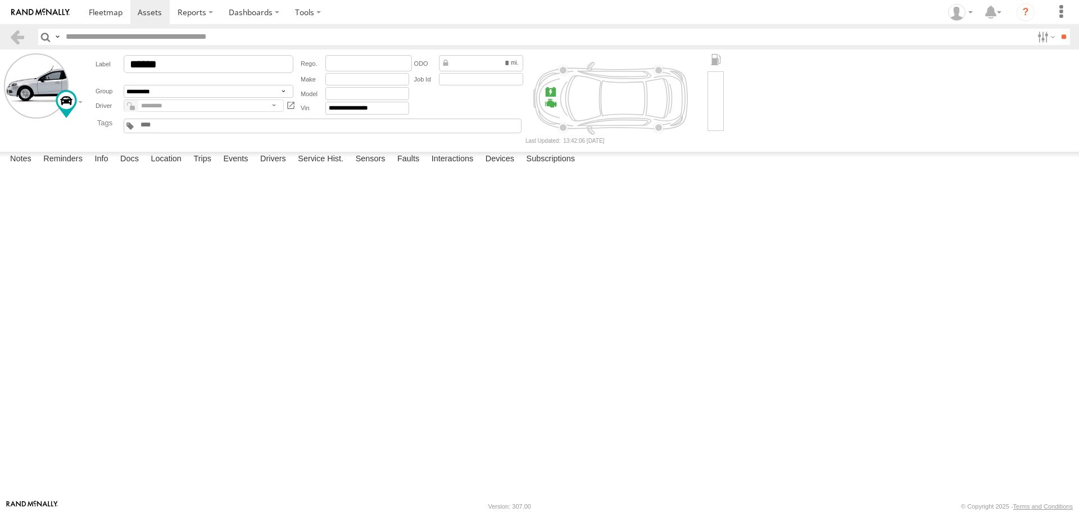
click at [0, 0] on label at bounding box center [0, 0] width 0 height 0
click at [0, 0] on button "Proceed" at bounding box center [0, 0] width 0 height 0
click at [117, 15] on span at bounding box center [106, 12] width 34 height 11
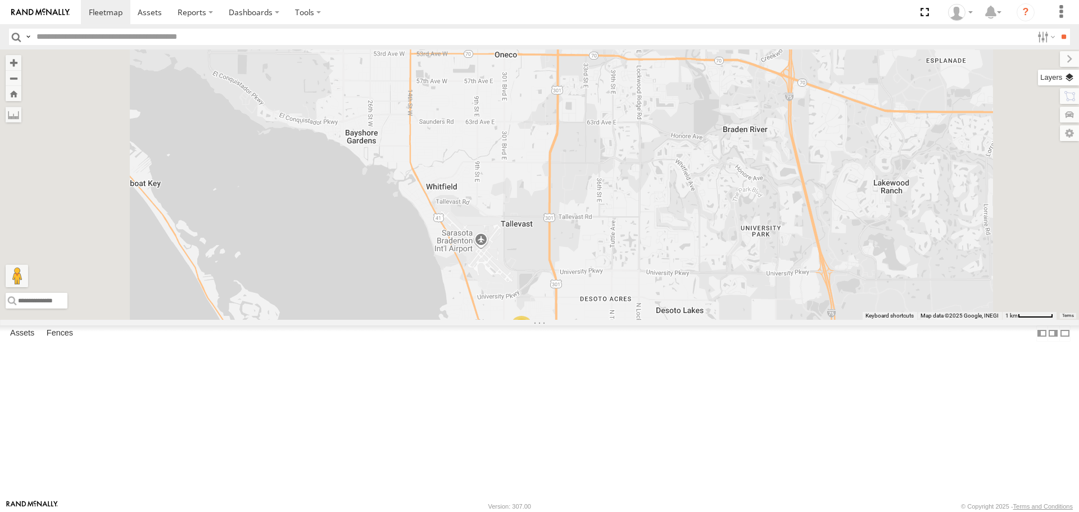
click at [1066, 79] on label at bounding box center [1058, 78] width 41 height 16
click at [0, 0] on span "Basemaps" at bounding box center [0, 0] width 0 height 0
click at [0, 0] on span "Roadmap" at bounding box center [0, 0] width 0 height 0
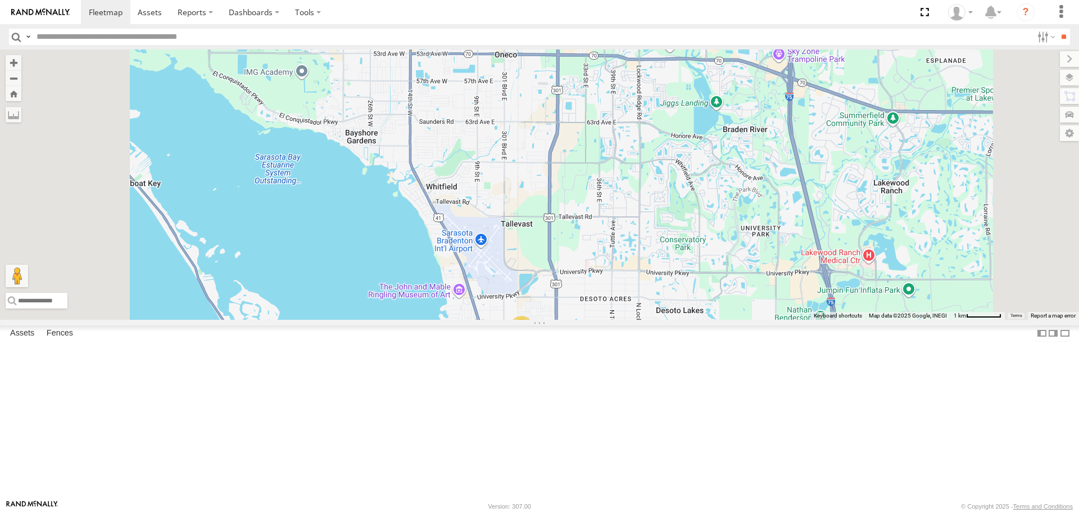
click at [0, 0] on div "Basemaps Roadmap Terrain Satellite Satellite + Roadmap" at bounding box center [0, 0] width 0 height 0
click at [0, 0] on label "Overlays" at bounding box center [0, 0] width 0 height 0
click at [0, 0] on div "Traffic" at bounding box center [0, 0] width 0 height 0
click at [0, 0] on span "Traffic" at bounding box center [0, 0] width 0 height 0
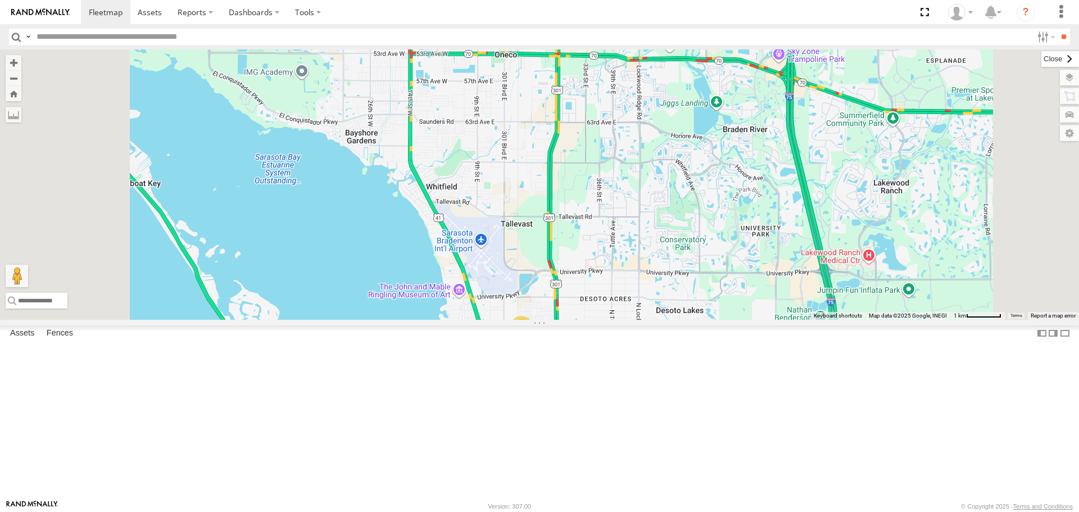
click at [1041, 59] on label at bounding box center [1060, 59] width 38 height 16
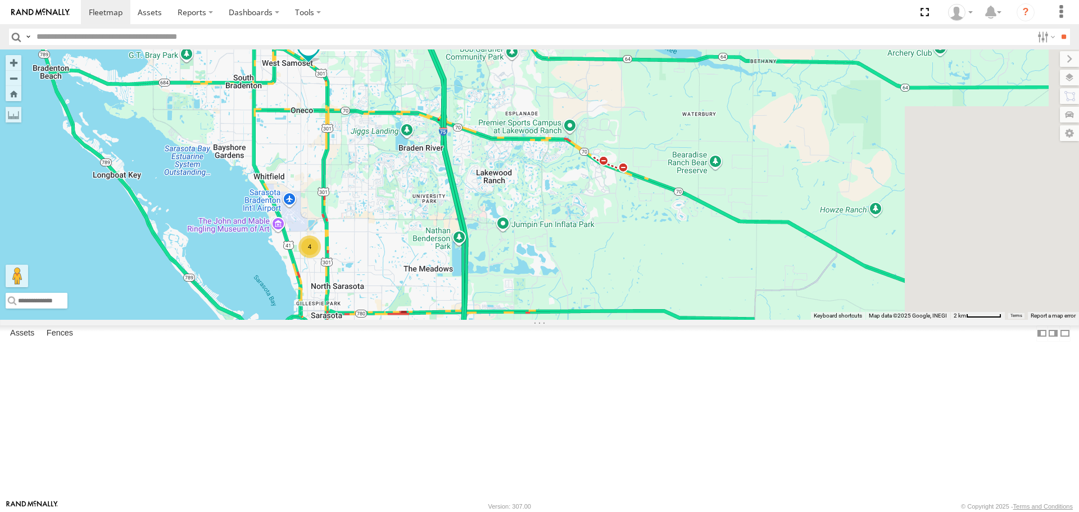
drag, startPoint x: 855, startPoint y: 298, endPoint x: 617, endPoint y: 260, distance: 240.7
click at [617, 260] on div "Robert 4" at bounding box center [539, 184] width 1079 height 270
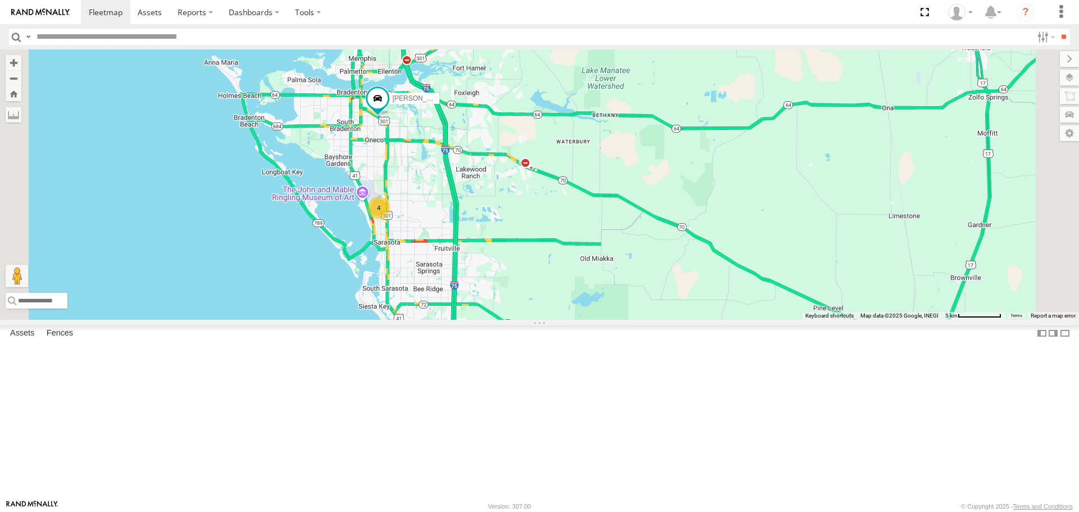
click at [965, 509] on div "© Copyright 2025 - Terms and Conditions" at bounding box center [1017, 506] width 112 height 7
click at [0, 0] on span at bounding box center [0, 0] width 0 height 0
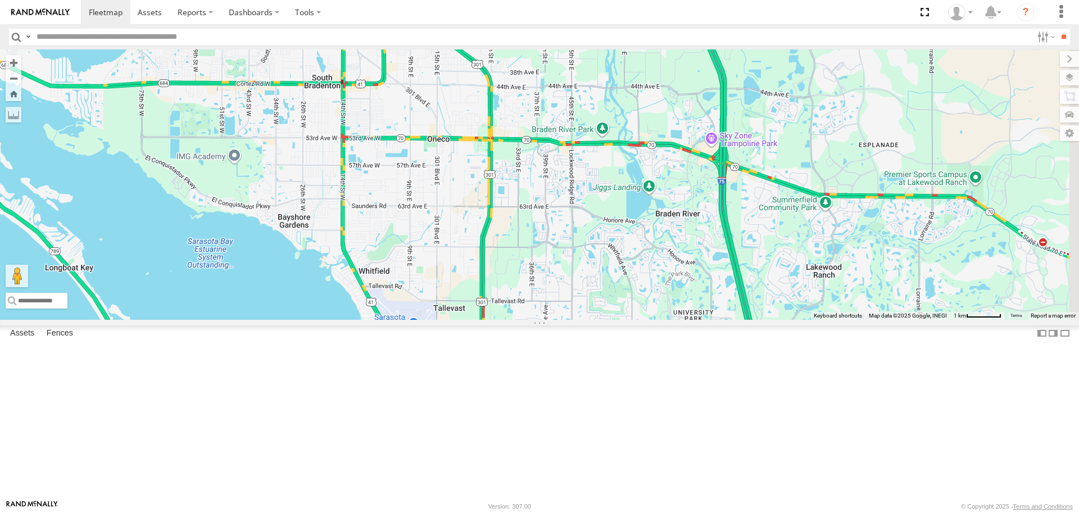
drag, startPoint x: 662, startPoint y: 187, endPoint x: 539, endPoint y: 232, distance: 130.7
click at [539, 232] on div "4 Robert" at bounding box center [539, 184] width 1079 height 270
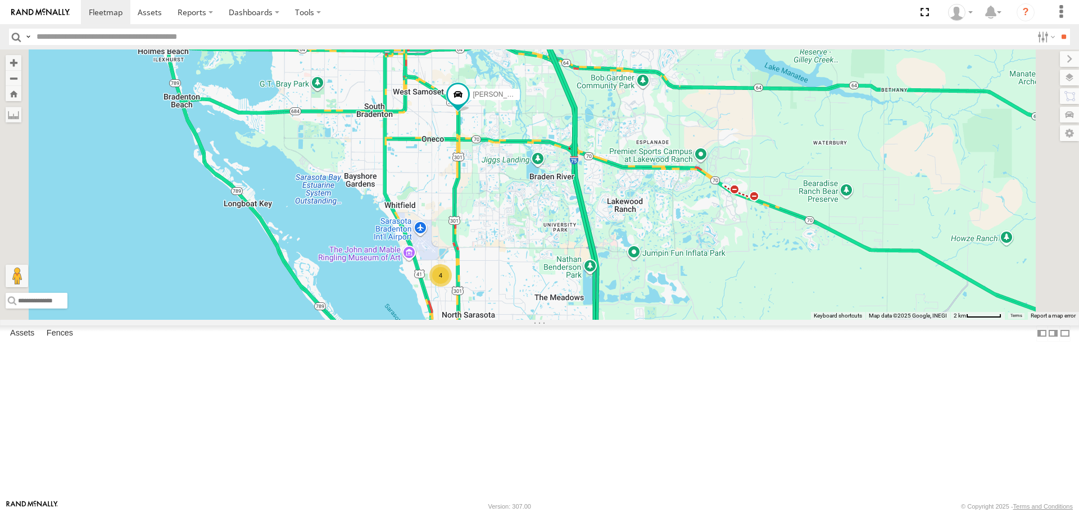
click at [452, 287] on div "4" at bounding box center [440, 275] width 22 height 22
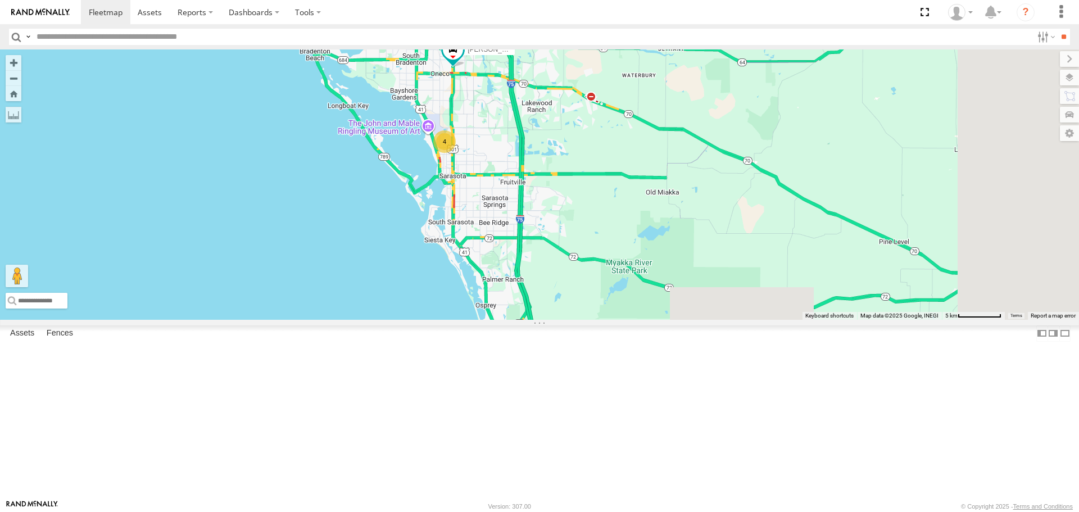
drag, startPoint x: 685, startPoint y: 314, endPoint x: 626, endPoint y: 264, distance: 77.3
click at [629, 262] on div "Robert 4" at bounding box center [539, 184] width 1079 height 270
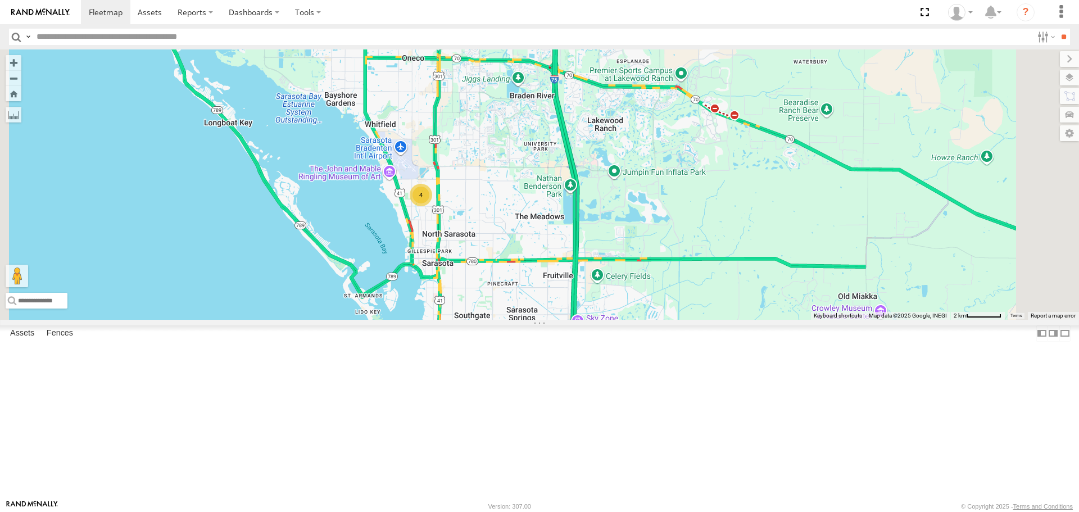
click at [448, 43] on span at bounding box center [438, 33] width 20 height 20
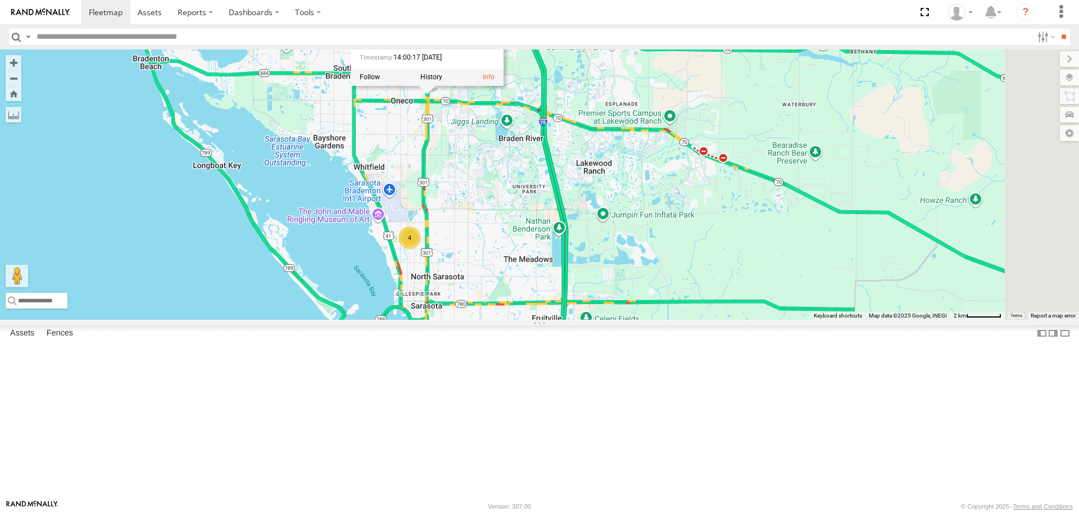
drag, startPoint x: 727, startPoint y: 164, endPoint x: 702, endPoint y: 240, distance: 80.0
click at [711, 252] on div "Robert 4 Robert All Assets US-301 Oneco 27.45133 , -82.53052 2 14:00:17 09/15/2…" at bounding box center [539, 184] width 1079 height 270
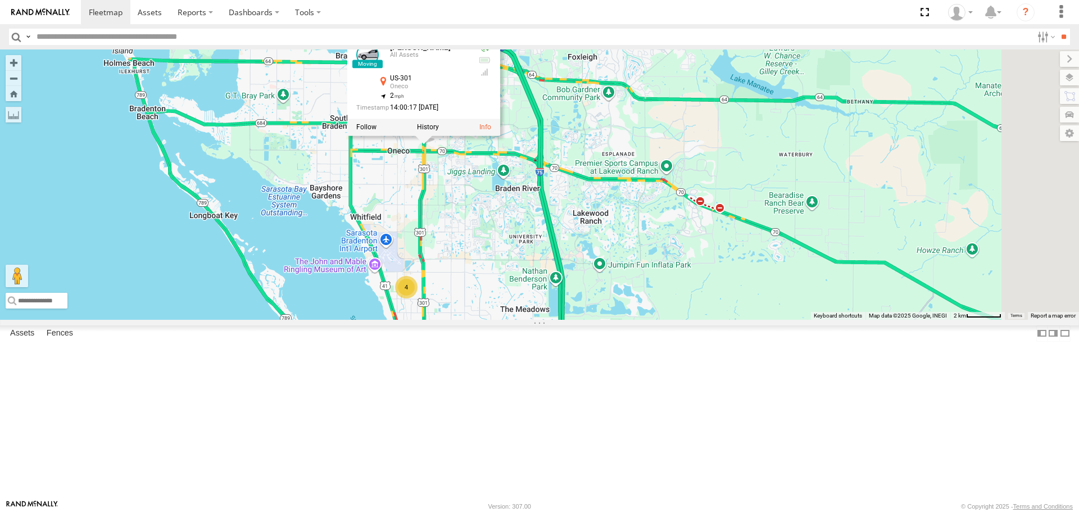
click at [687, 158] on div "Robert 4 Robert All Assets US-301 Oneco 27.45133 , -82.53052 2 14:00:17 09/15/2…" at bounding box center [539, 184] width 1079 height 270
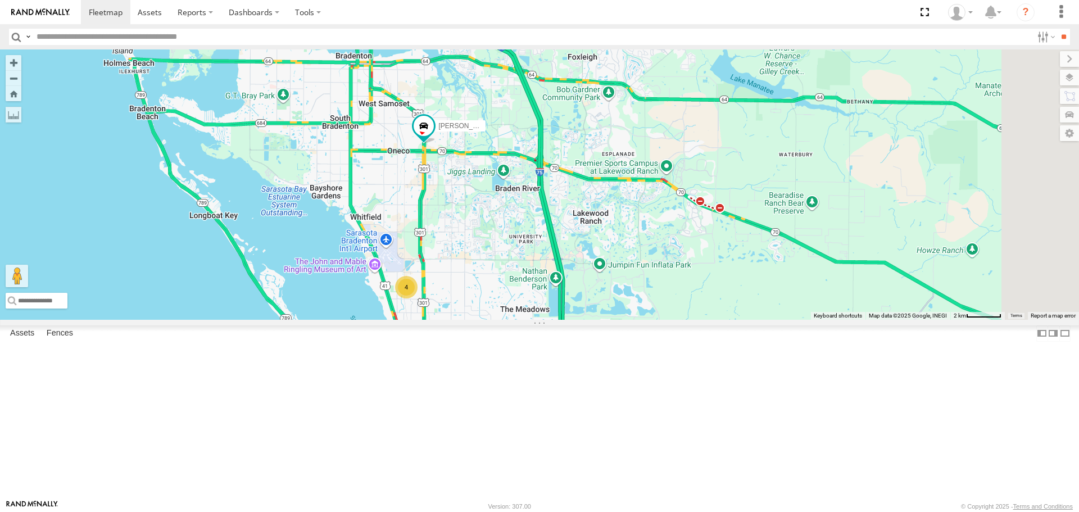
click at [0, 0] on div "Robert All Assets US-301 Samoset 27.47233 -82.54137 Video Tom All Assets Northg…" at bounding box center [0, 0] width 0 height 0
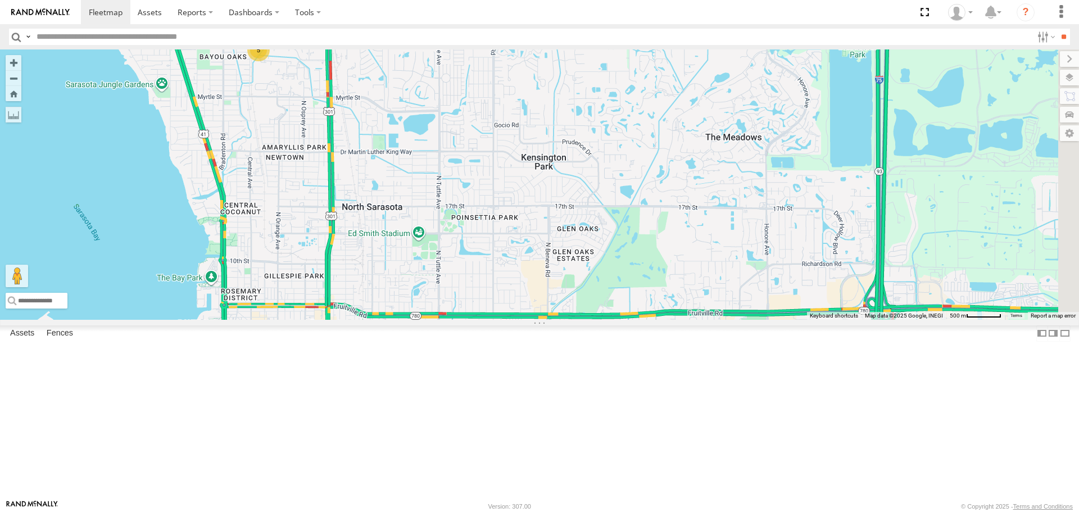
drag, startPoint x: 651, startPoint y: 394, endPoint x: 401, endPoint y: 194, distance: 321.0
click at [401, 194] on div "5" at bounding box center [539, 184] width 1079 height 270
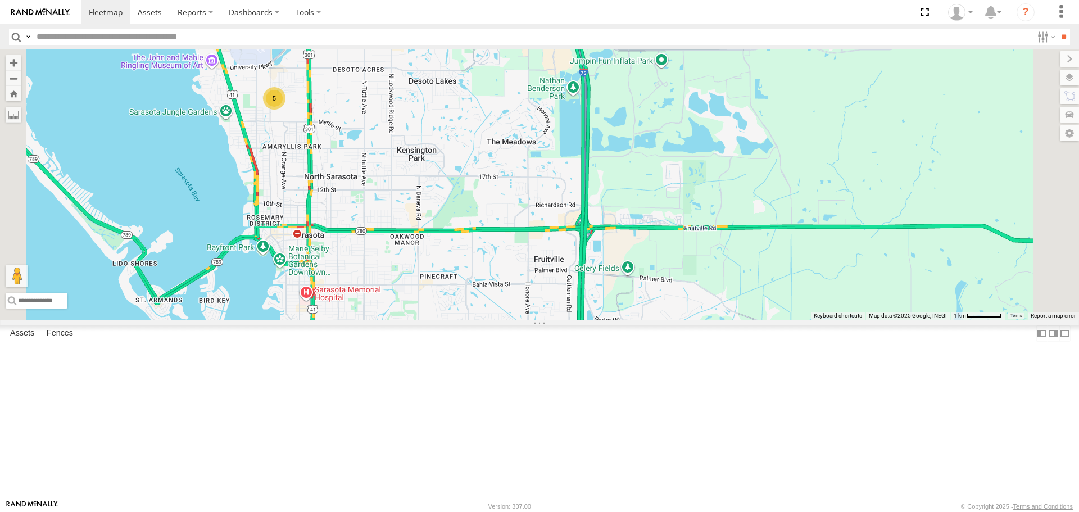
click at [0, 0] on div "Robert All Assets Northgate Blvd North Gate Center 27.3734 -82.5415 Video Tom A…" at bounding box center [0, 0] width 0 height 0
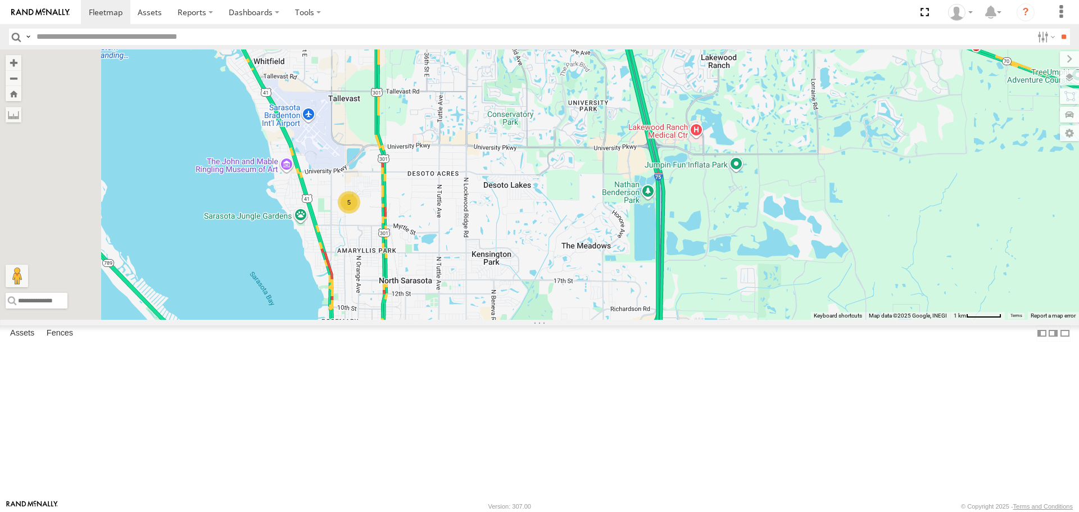
drag, startPoint x: 620, startPoint y: 280, endPoint x: 697, endPoint y: 384, distance: 129.3
click at [697, 319] on div "5" at bounding box center [539, 184] width 1079 height 270
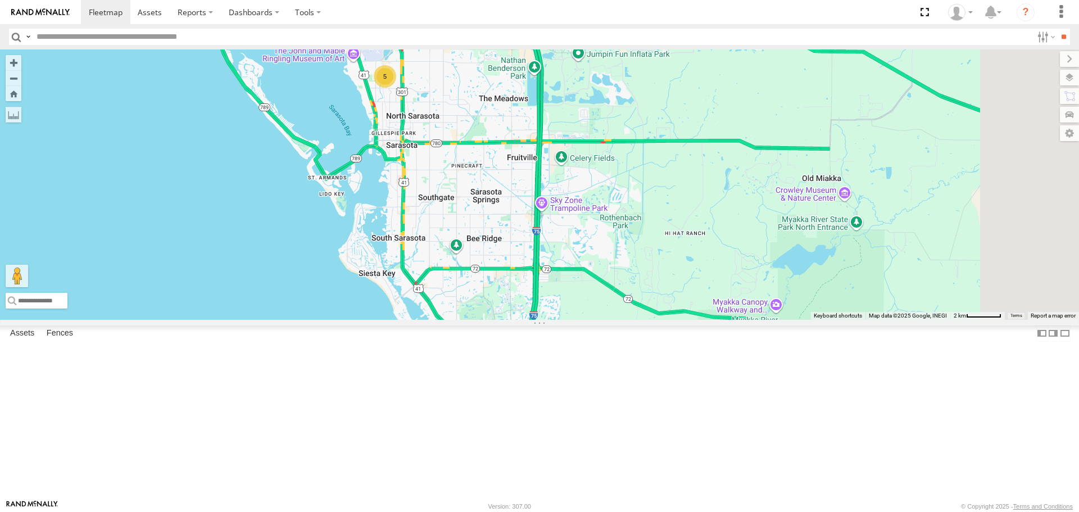
drag, startPoint x: 606, startPoint y: 210, endPoint x: 604, endPoint y: 199, distance: 10.8
click at [606, 205] on div "5" at bounding box center [539, 184] width 1079 height 270
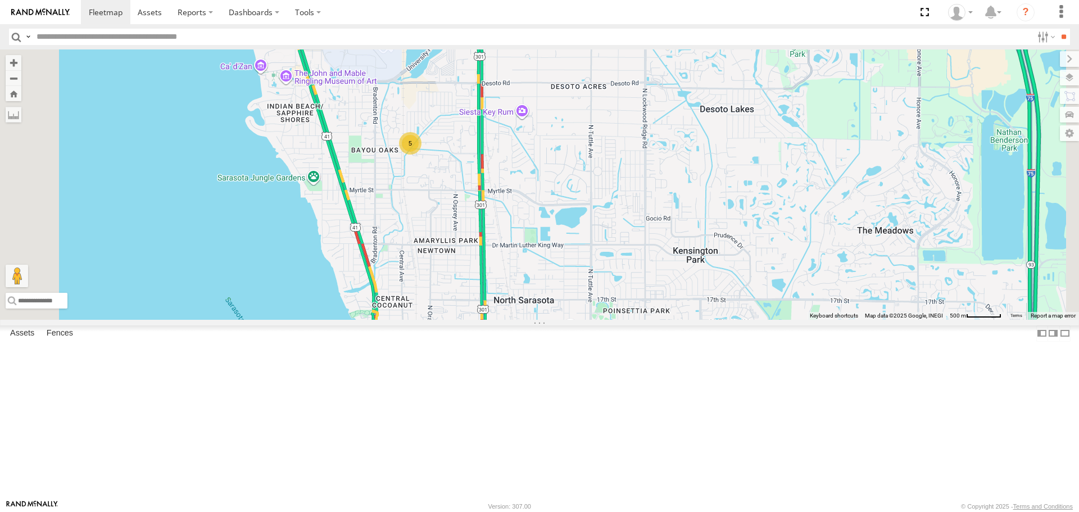
drag, startPoint x: 627, startPoint y: 288, endPoint x: 553, endPoint y: 184, distance: 127.7
click at [553, 184] on div "5" at bounding box center [539, 184] width 1079 height 270
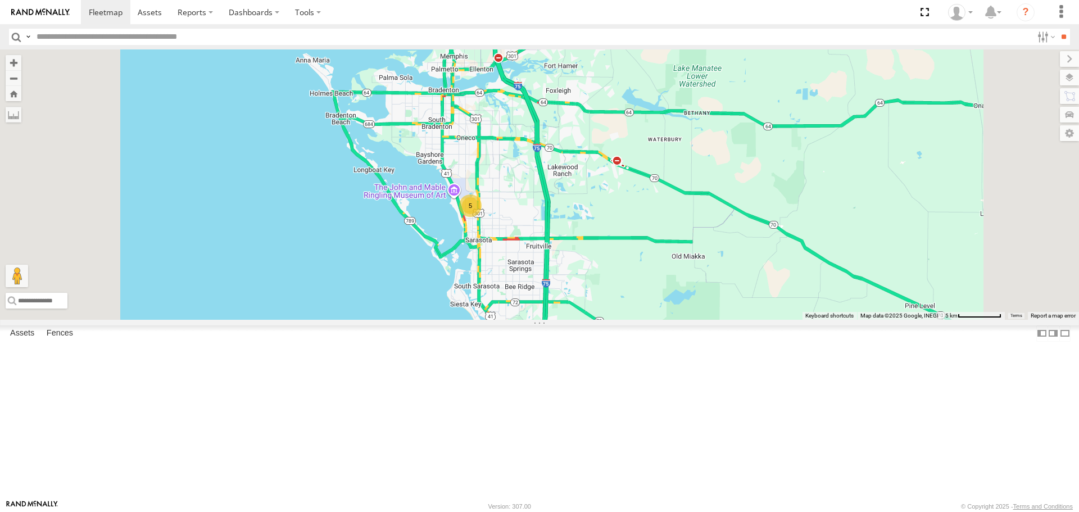
click at [482, 217] on div "5" at bounding box center [470, 205] width 22 height 22
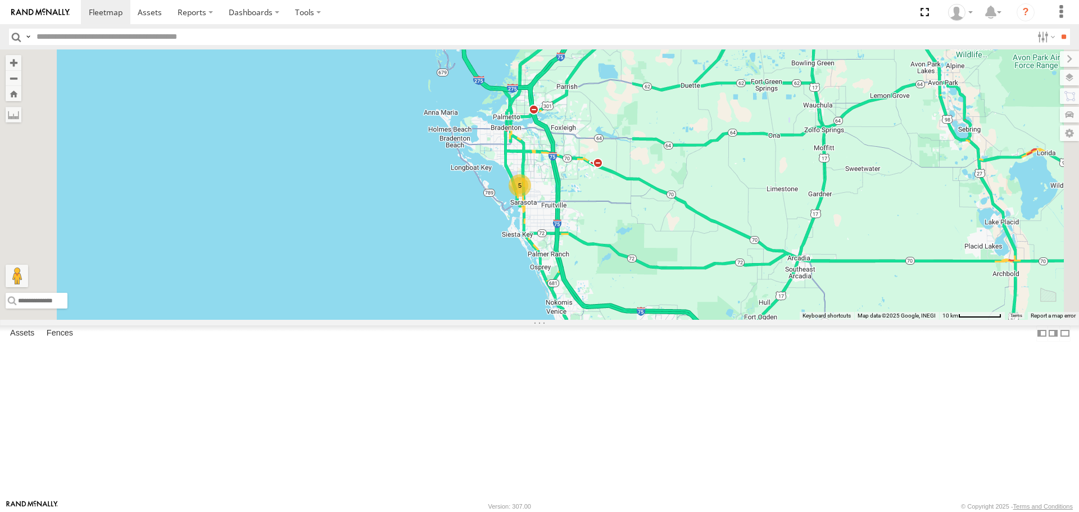
click at [531, 197] on div "5" at bounding box center [520, 185] width 22 height 22
